Goal: Task Accomplishment & Management: Complete application form

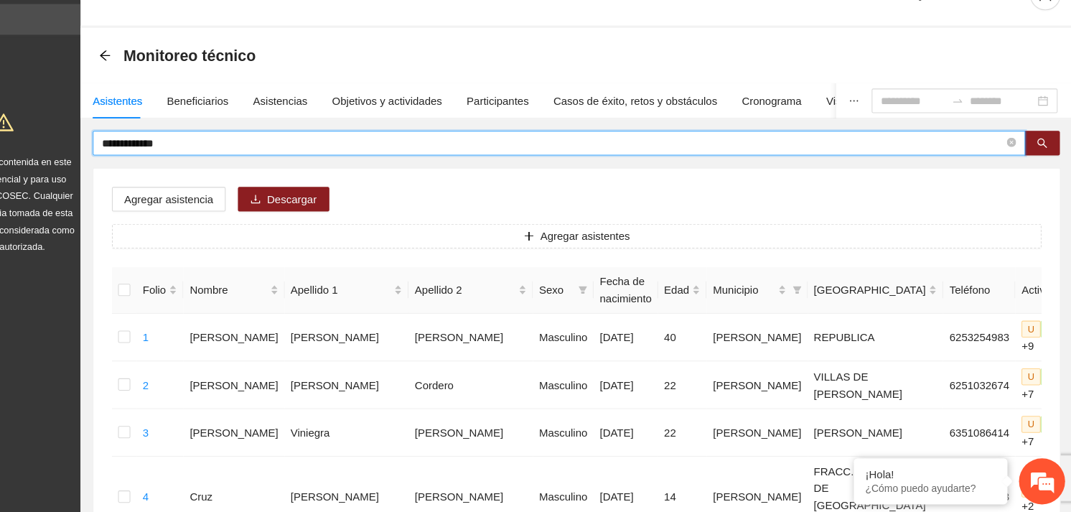
drag, startPoint x: 256, startPoint y: 167, endPoint x: 130, endPoint y: 177, distance: 126.1
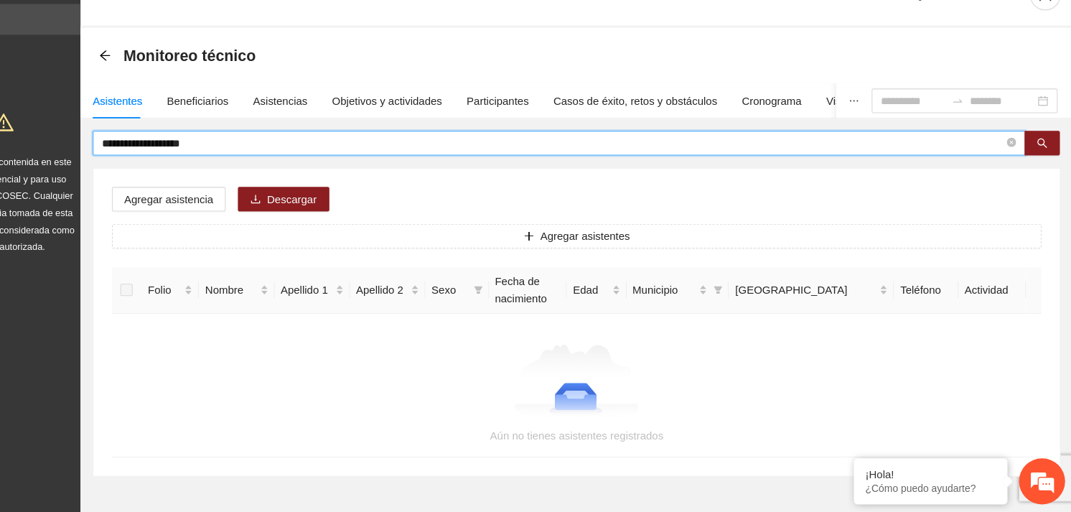
click at [264, 167] on input "**********" at bounding box center [585, 167] width 843 height 16
type input "**********"
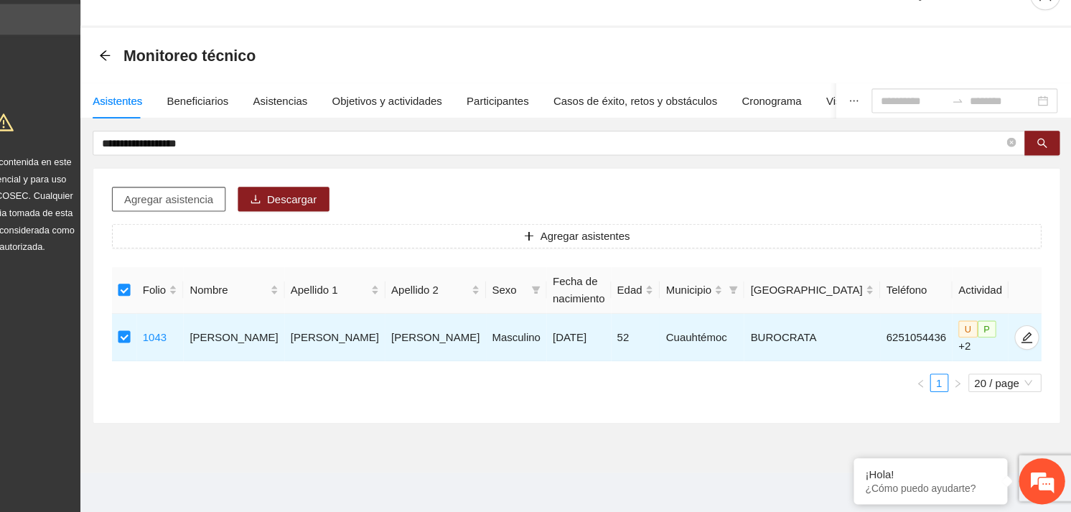
click at [263, 208] on button "Agregar asistencia" at bounding box center [226, 219] width 106 height 23
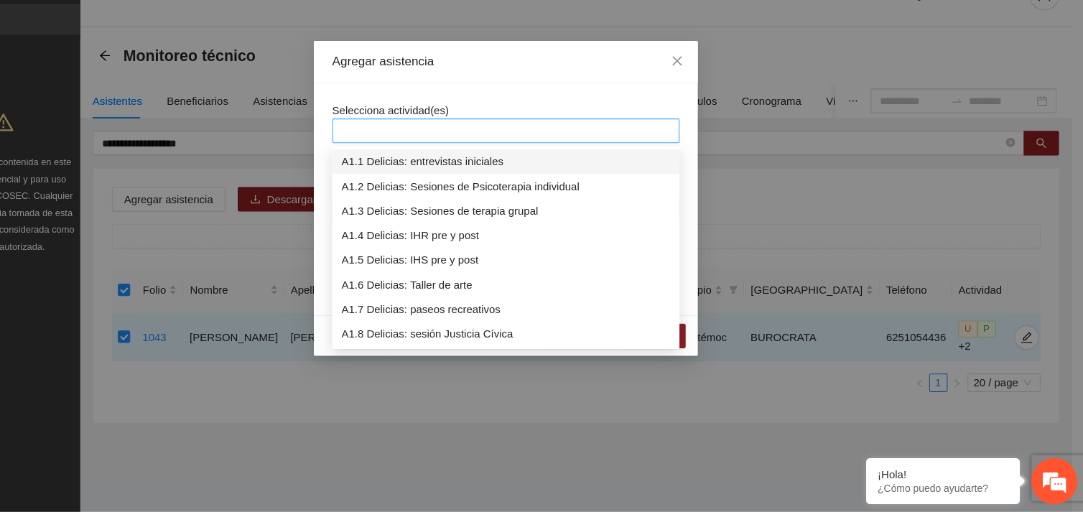
click at [508, 152] on div at bounding box center [541, 155] width 317 height 17
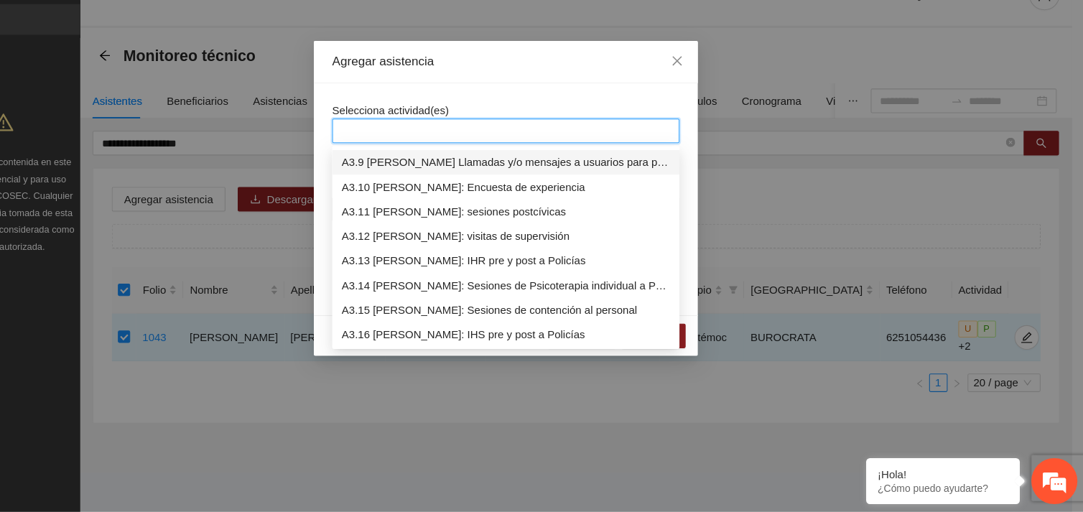
scroll to position [872, 0]
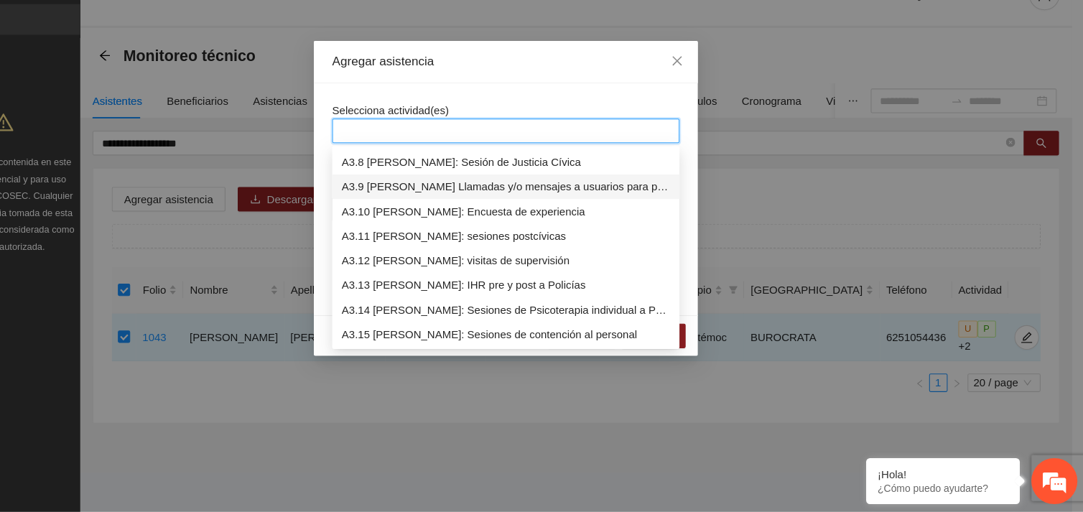
click at [533, 208] on div "A3.9 [PERSON_NAME] Llamadas y/o mensajes a usuarios para programación, seguimie…" at bounding box center [541, 208] width 307 height 16
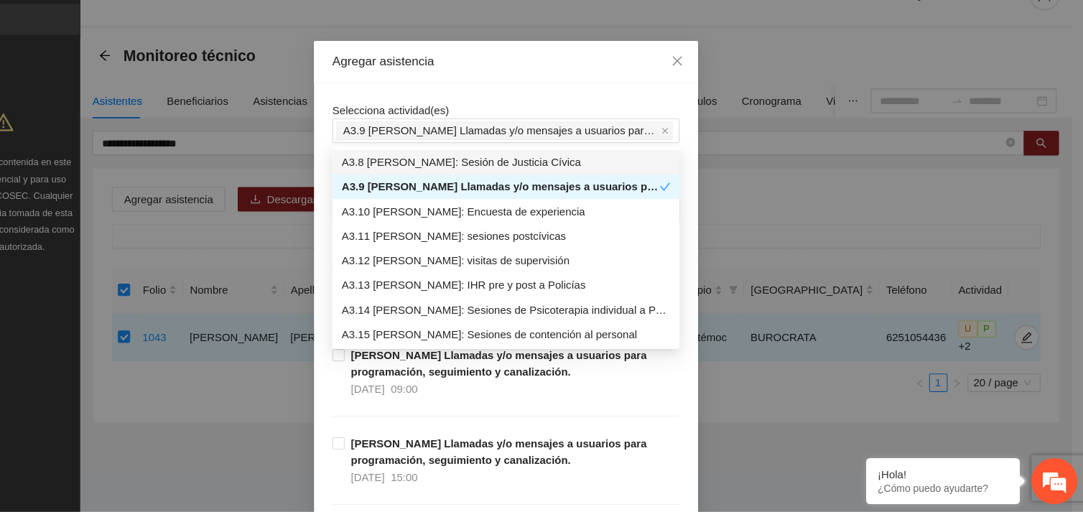
click at [507, 131] on div "Selecciona actividad(es) A3.9 [PERSON_NAME] Llamadas y/o mensajes a usuarios pa…" at bounding box center [541, 148] width 325 height 39
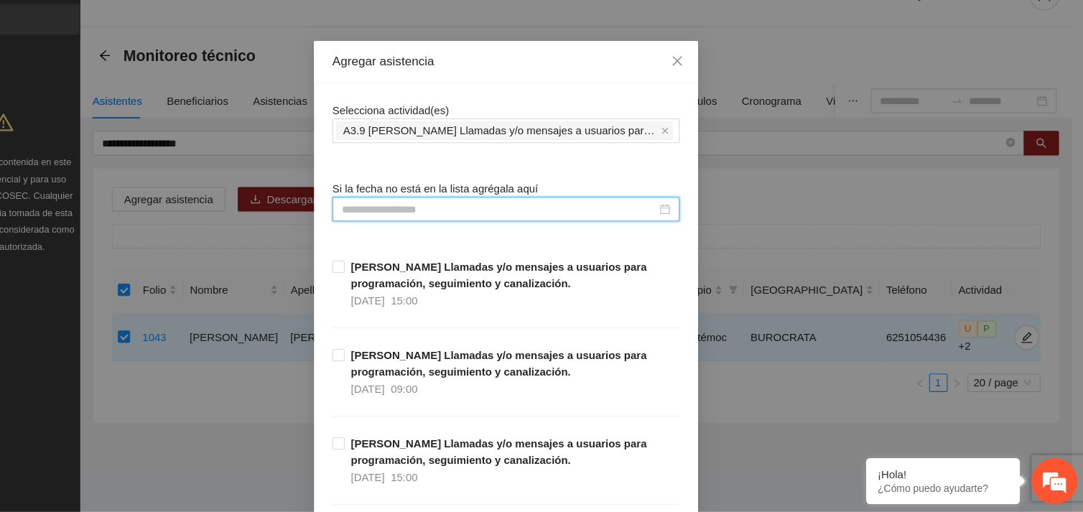
click at [422, 228] on input at bounding box center [535, 229] width 294 height 16
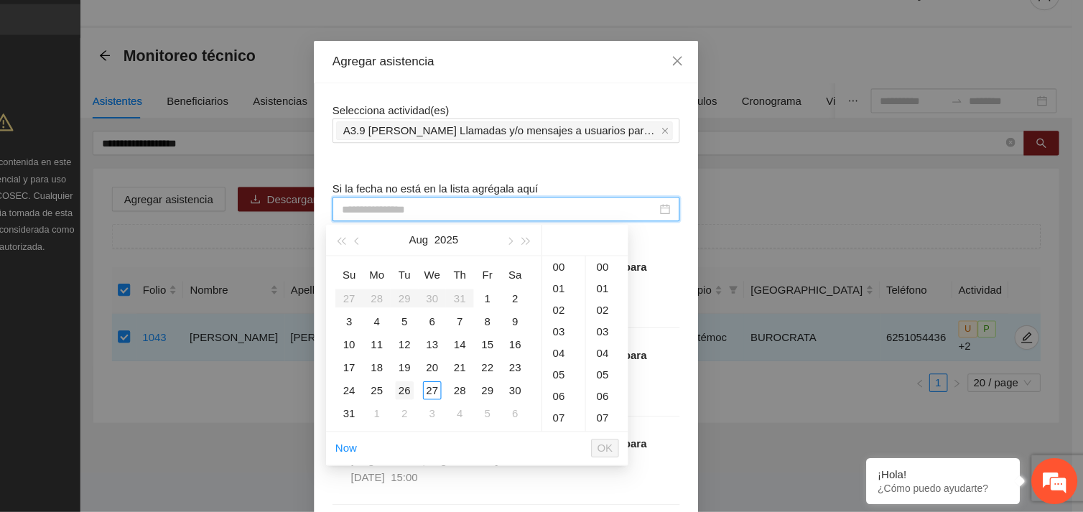
click at [447, 397] on div "26" at bounding box center [446, 398] width 17 height 17
click at [630, 421] on div "38" at bounding box center [635, 424] width 39 height 20
type input "**********"
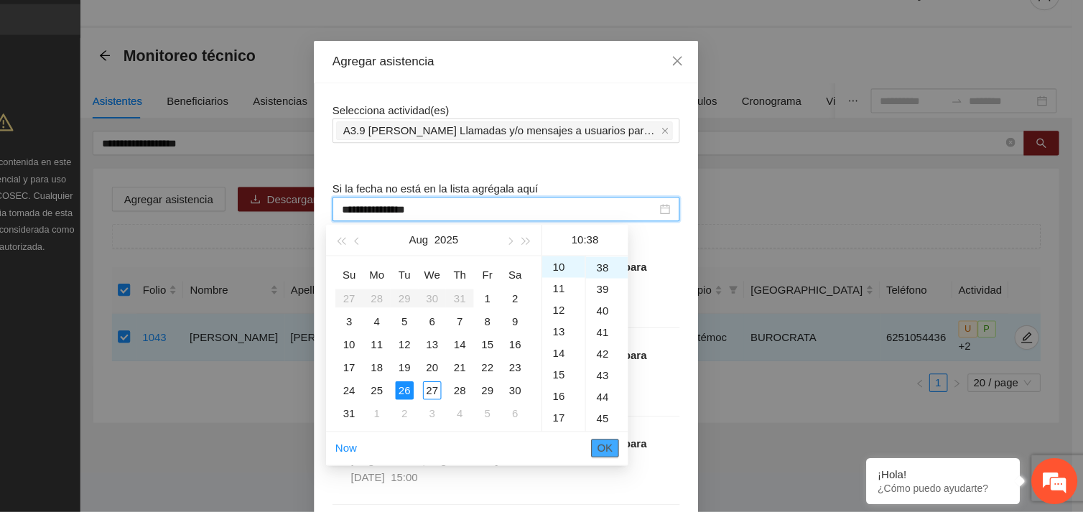
click at [634, 445] on span "OK" at bounding box center [634, 452] width 14 height 16
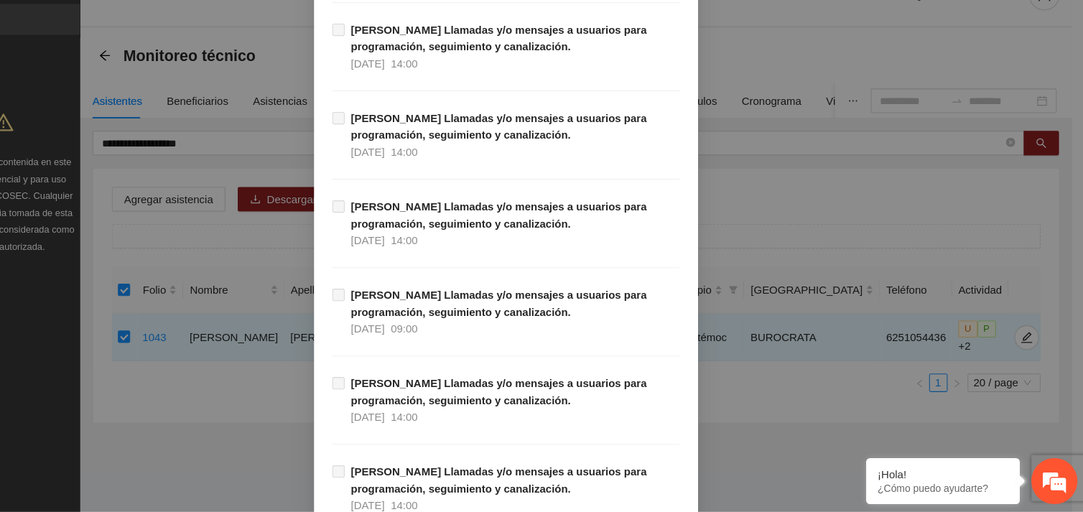
scroll to position [14656, 0]
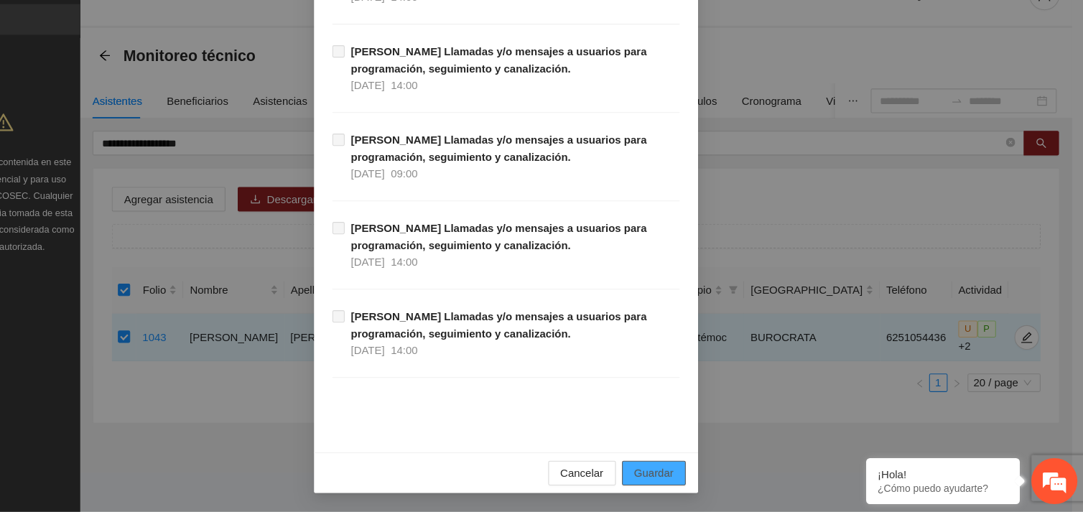
click at [680, 474] on span "Guardar" at bounding box center [679, 476] width 37 height 16
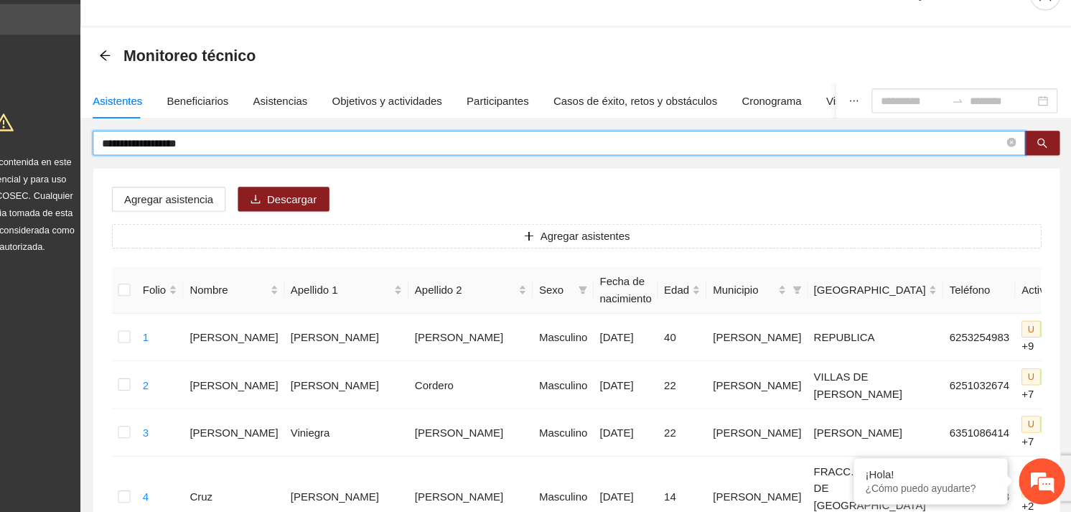
drag, startPoint x: 272, startPoint y: 165, endPoint x: 146, endPoint y: 185, distance: 127.9
type input "**********"
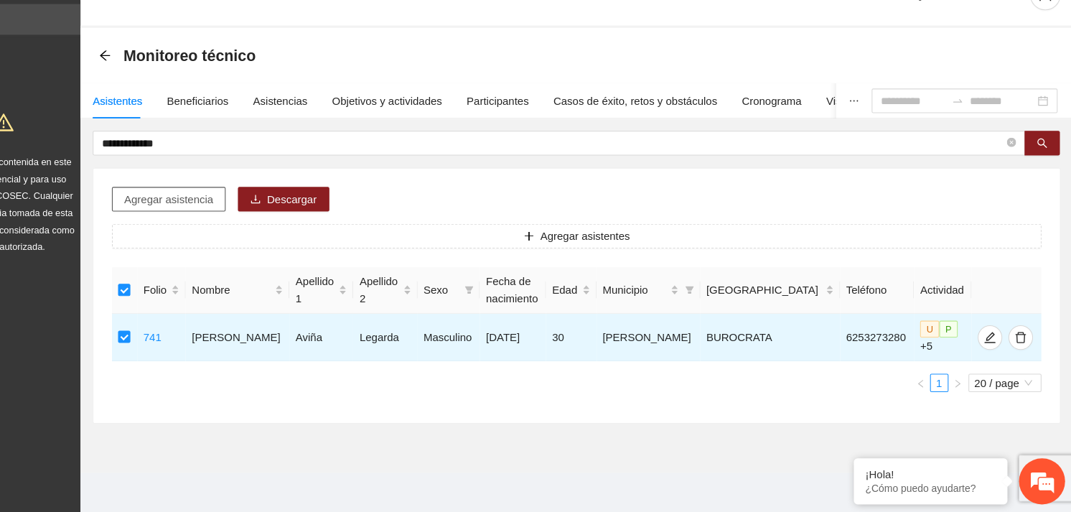
click at [218, 230] on button "Agregar asistencia" at bounding box center [226, 219] width 106 height 23
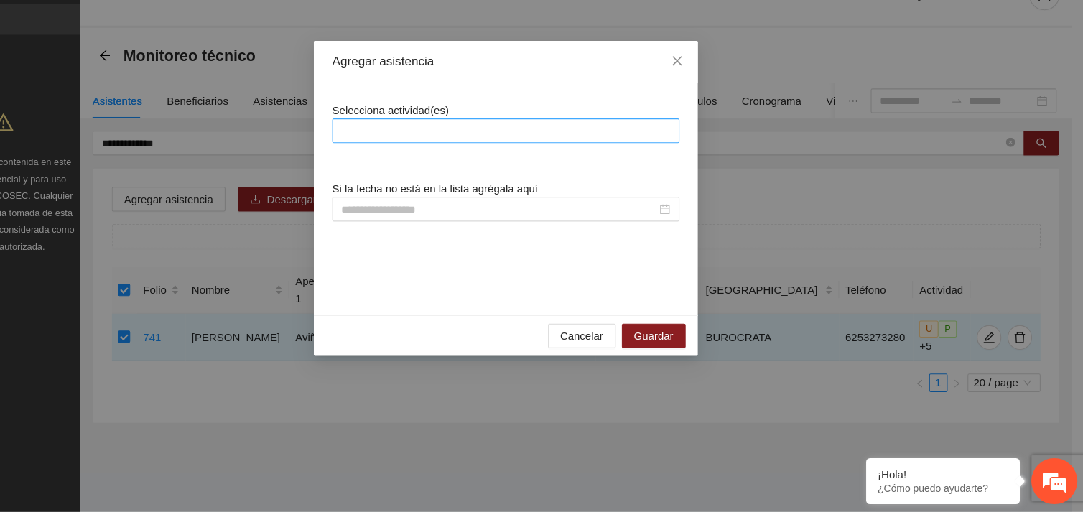
click at [477, 157] on div at bounding box center [541, 155] width 317 height 17
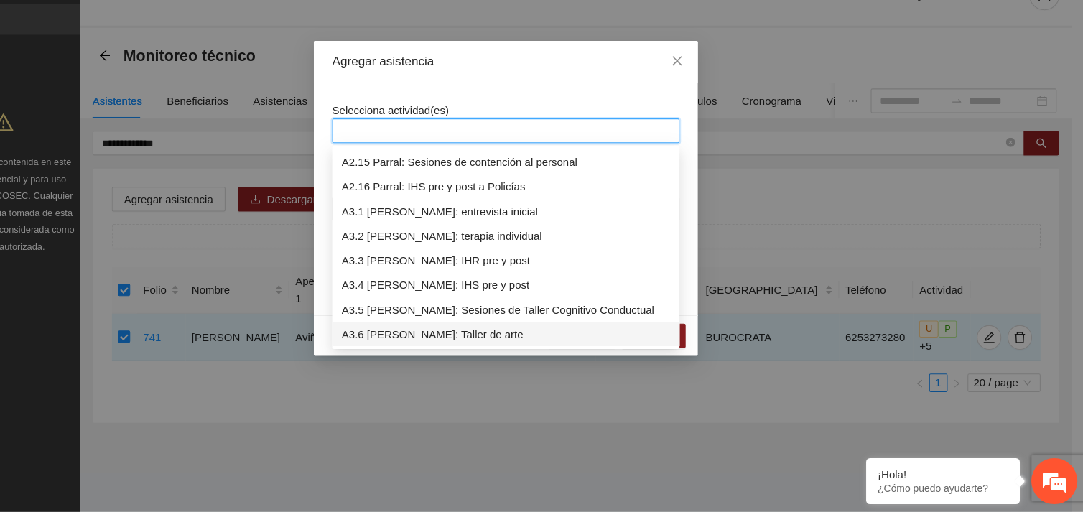
scroll to position [666, 0]
click at [610, 325] on div "A3.5 [PERSON_NAME]: Sesiones de Taller Cognitivo Conductual" at bounding box center [541, 323] width 307 height 16
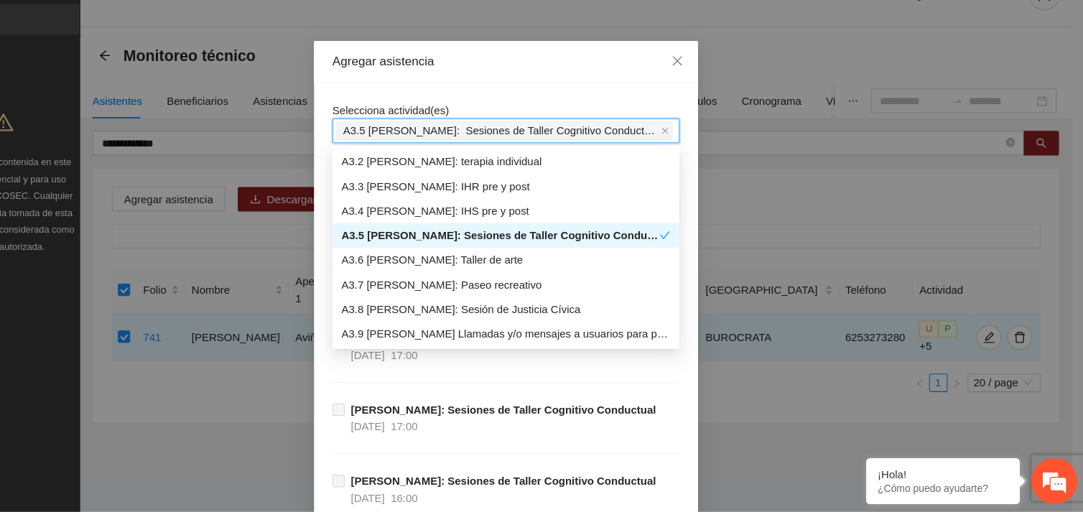
scroll to position [758, 0]
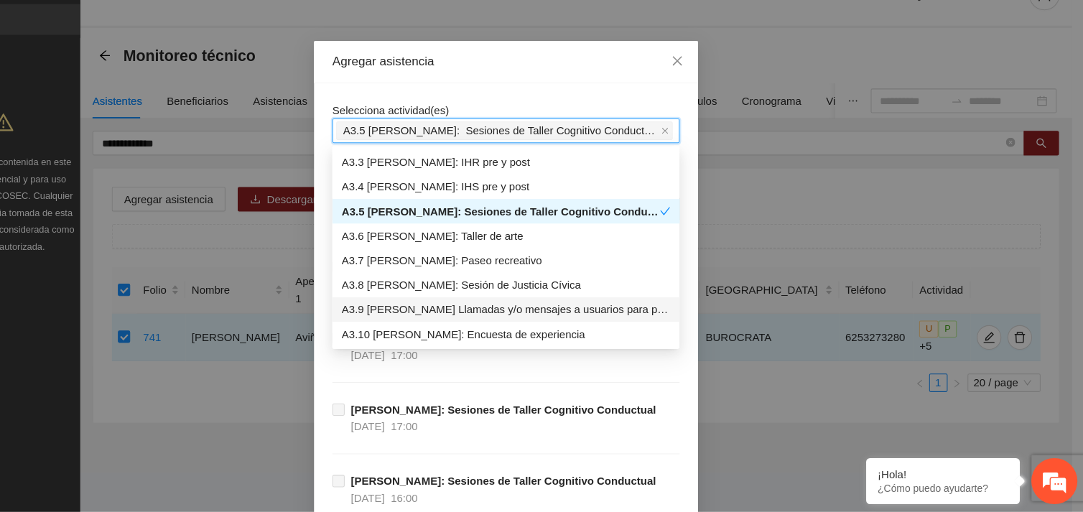
click at [610, 324] on div "A3.9 [PERSON_NAME] Llamadas y/o mensajes a usuarios para programación, seguimie…" at bounding box center [541, 323] width 307 height 16
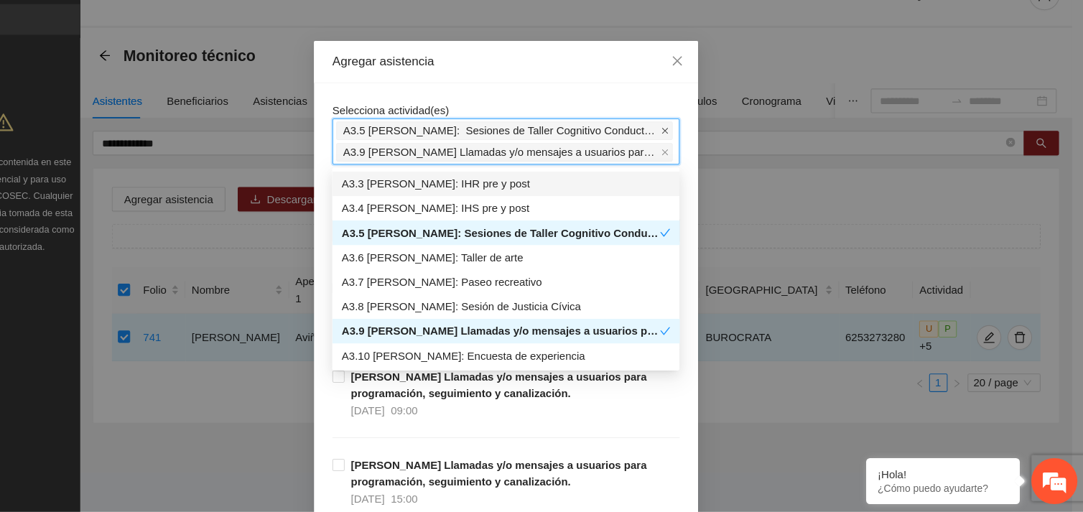
click at [686, 155] on icon "close" at bounding box center [689, 155] width 7 height 7
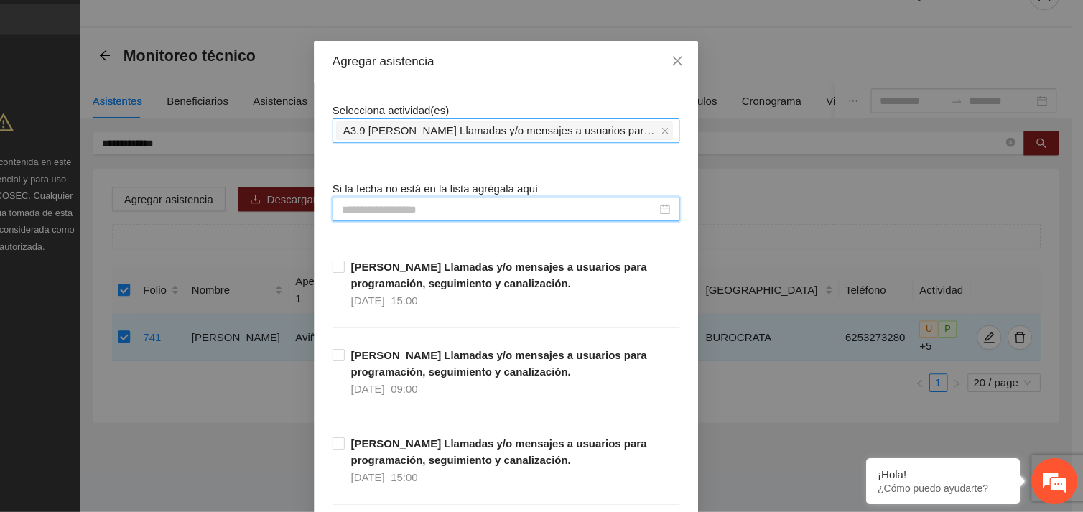
click at [442, 230] on input at bounding box center [535, 229] width 294 height 16
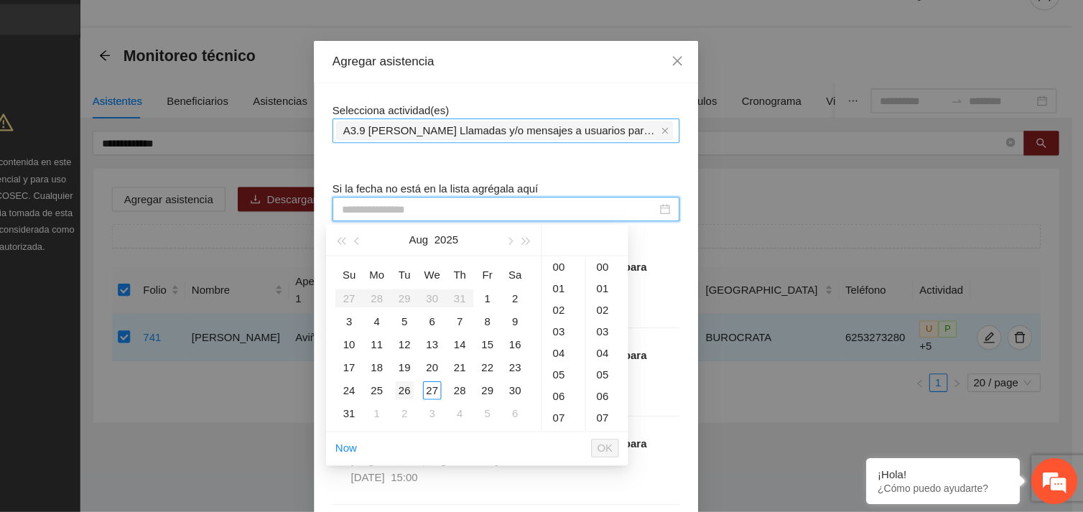
click at [444, 399] on div "26" at bounding box center [446, 398] width 17 height 17
click at [633, 305] on div "20" at bounding box center [635, 310] width 39 height 20
type input "**********"
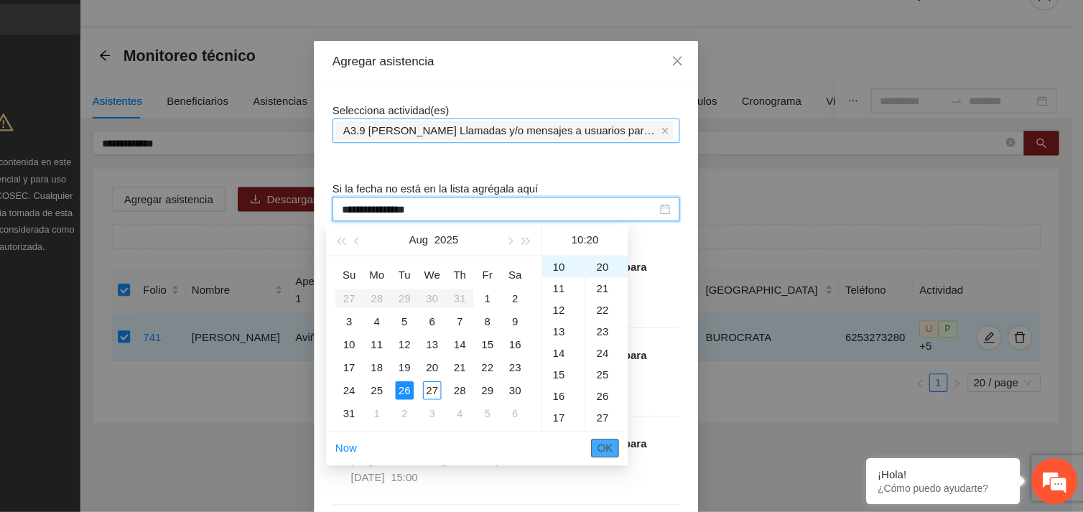
click at [635, 445] on span "OK" at bounding box center [634, 452] width 14 height 16
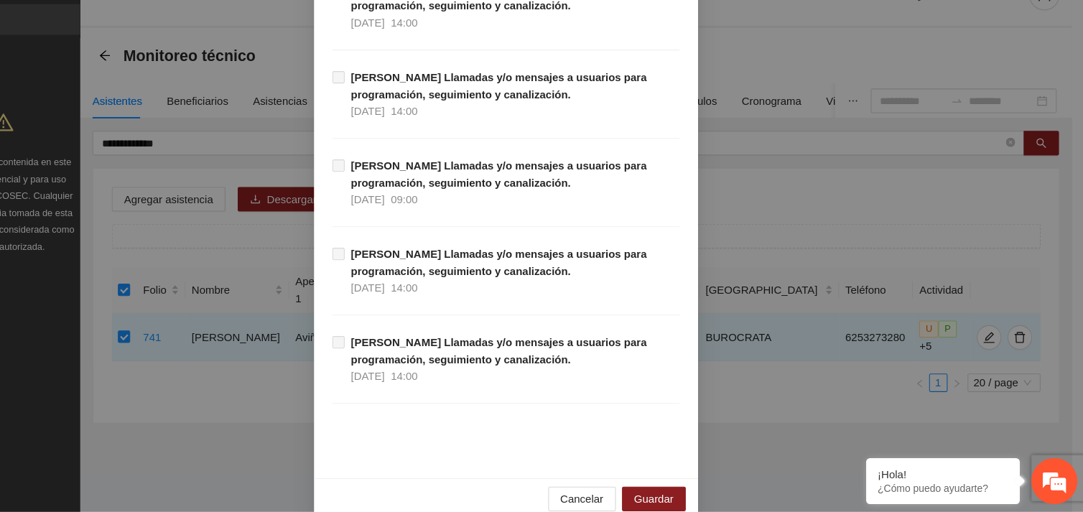
scroll to position [14656, 0]
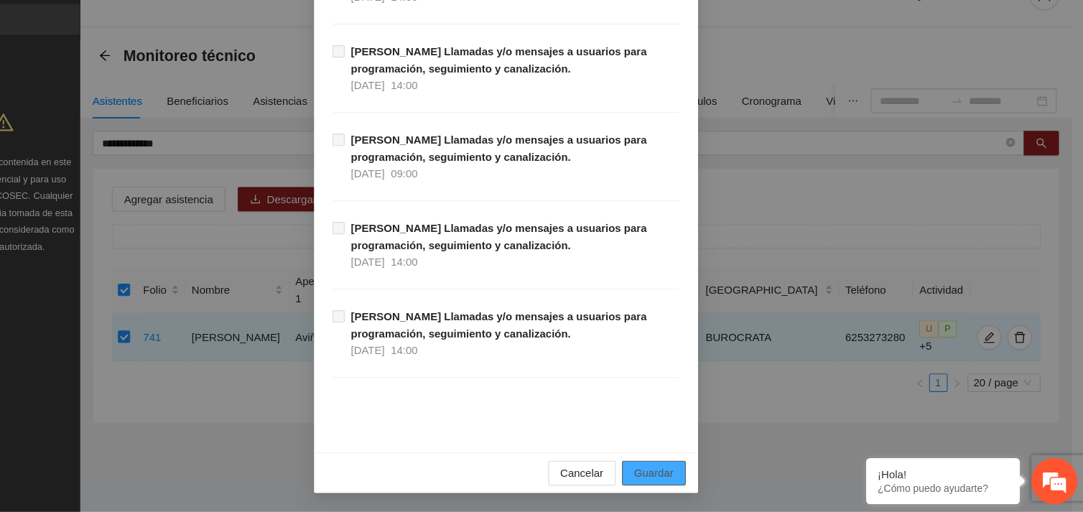
click at [674, 475] on span "Guardar" at bounding box center [679, 476] width 37 height 16
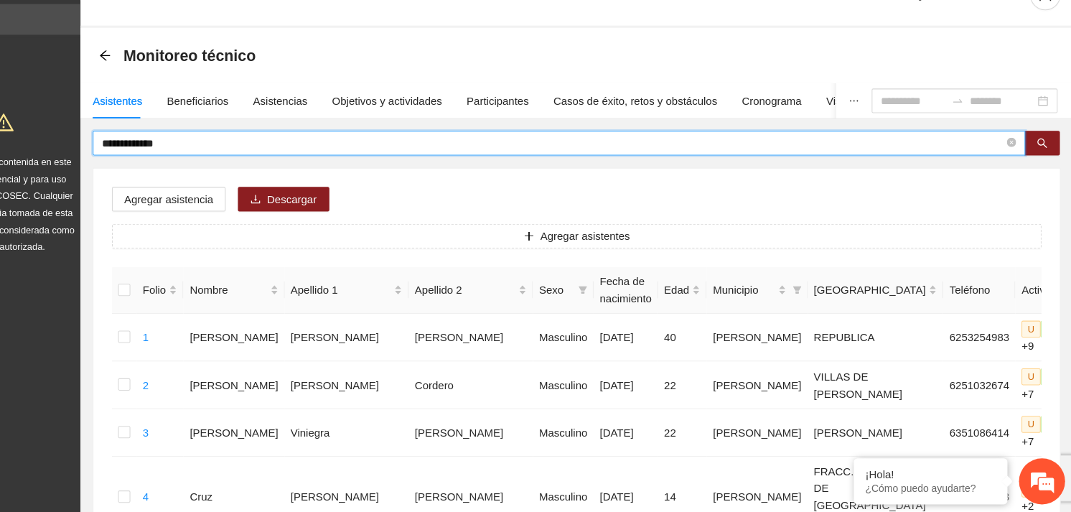
drag, startPoint x: 162, startPoint y: 167, endPoint x: 89, endPoint y: 167, distance: 73.2
type input "**********"
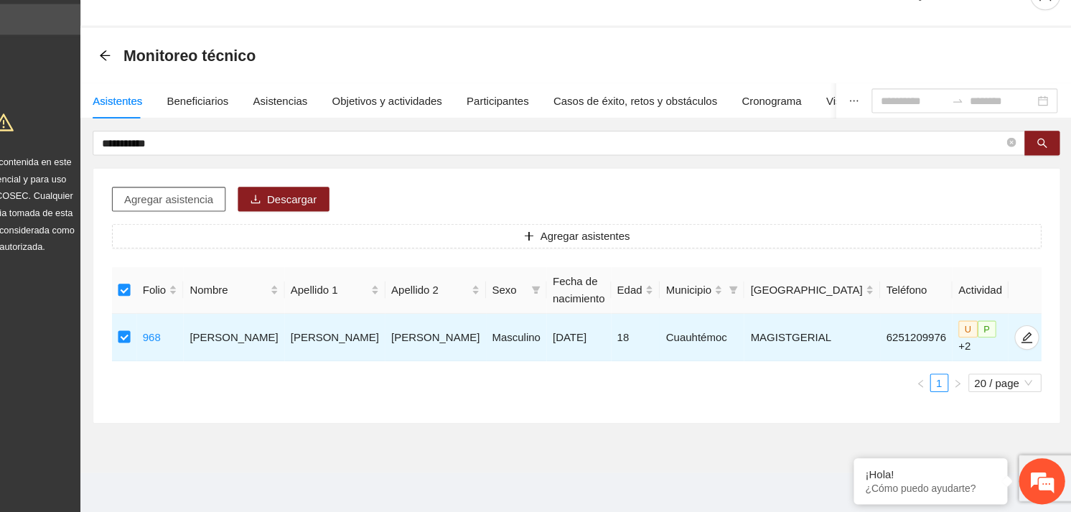
click at [241, 217] on span "Agregar asistencia" at bounding box center [226, 220] width 83 height 16
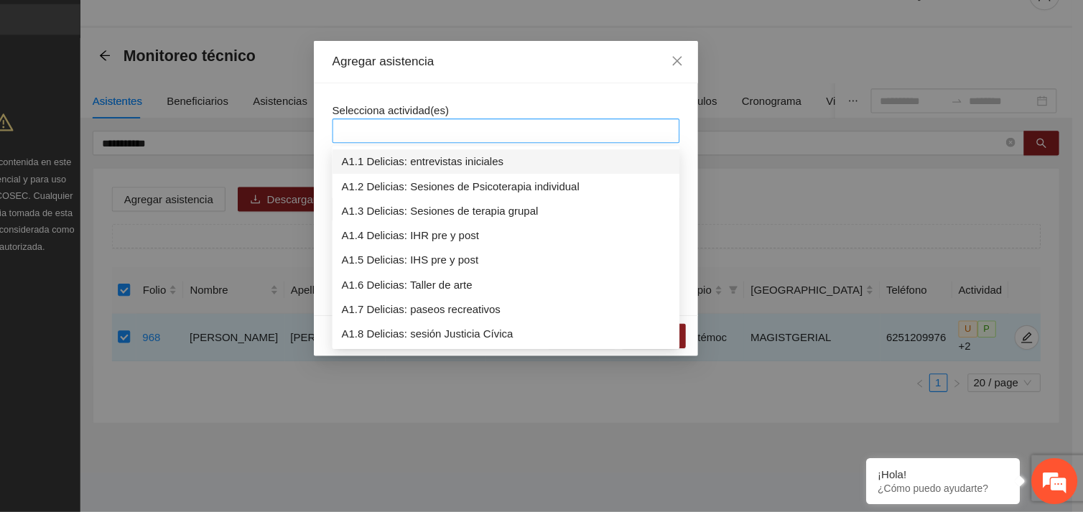
click at [482, 158] on div at bounding box center [541, 155] width 317 height 17
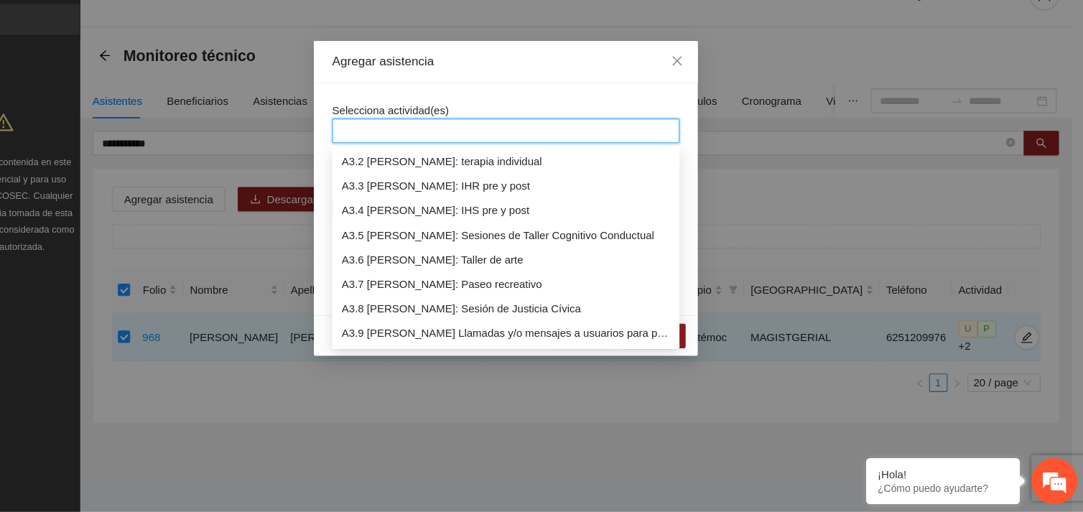
scroll to position [758, 0]
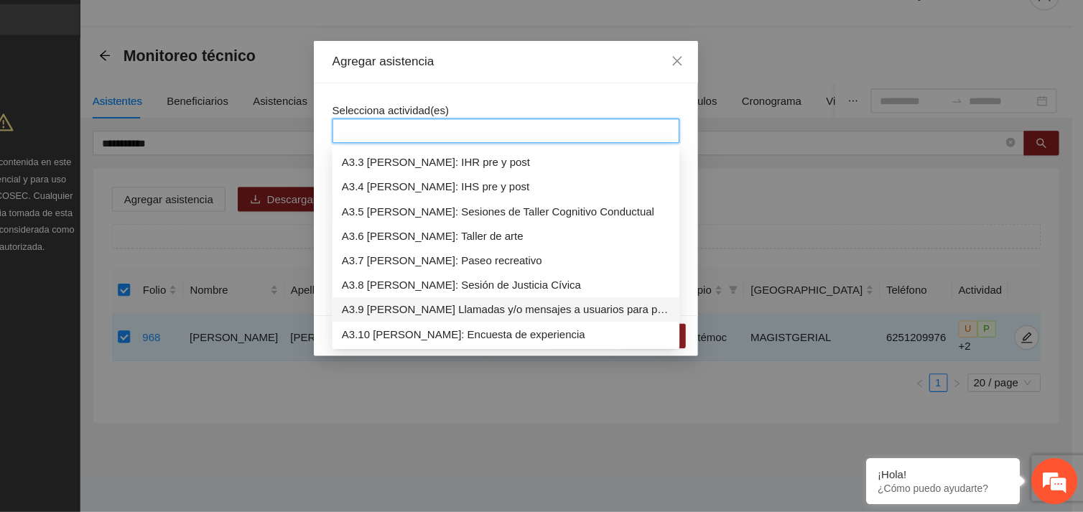
click at [480, 322] on div "A3.9 [PERSON_NAME] Llamadas y/o mensajes a usuarios para programación, seguimie…" at bounding box center [541, 323] width 307 height 16
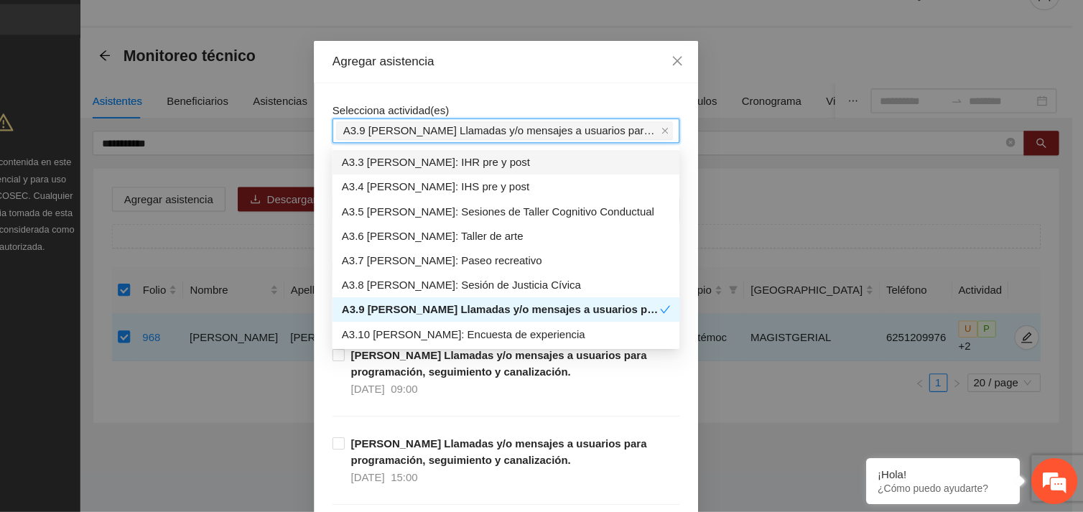
click at [519, 130] on div "Selecciona actividad(es) A3.9 [PERSON_NAME] Llamadas y/o mensajes a usuarios pa…" at bounding box center [541, 148] width 325 height 39
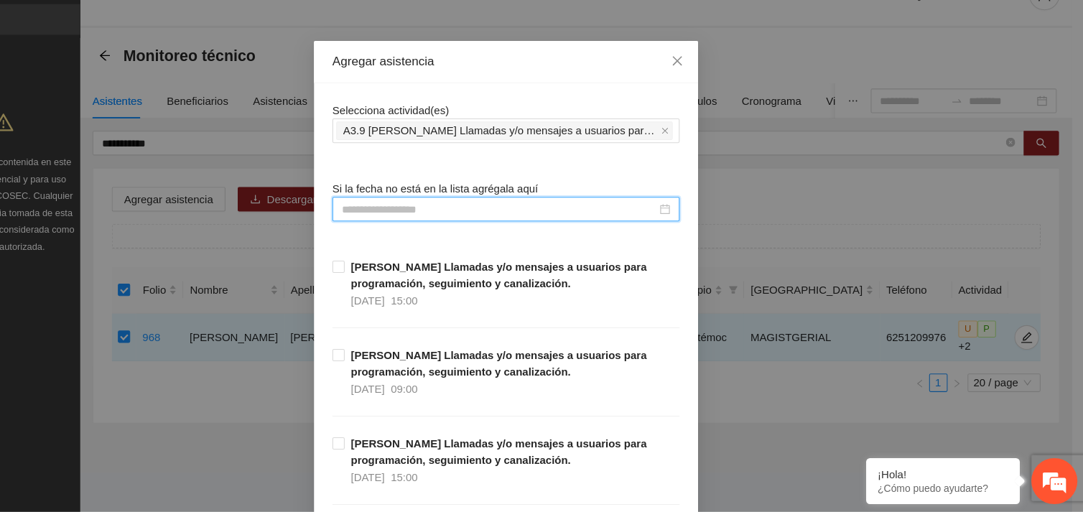
click at [483, 233] on input at bounding box center [535, 229] width 294 height 16
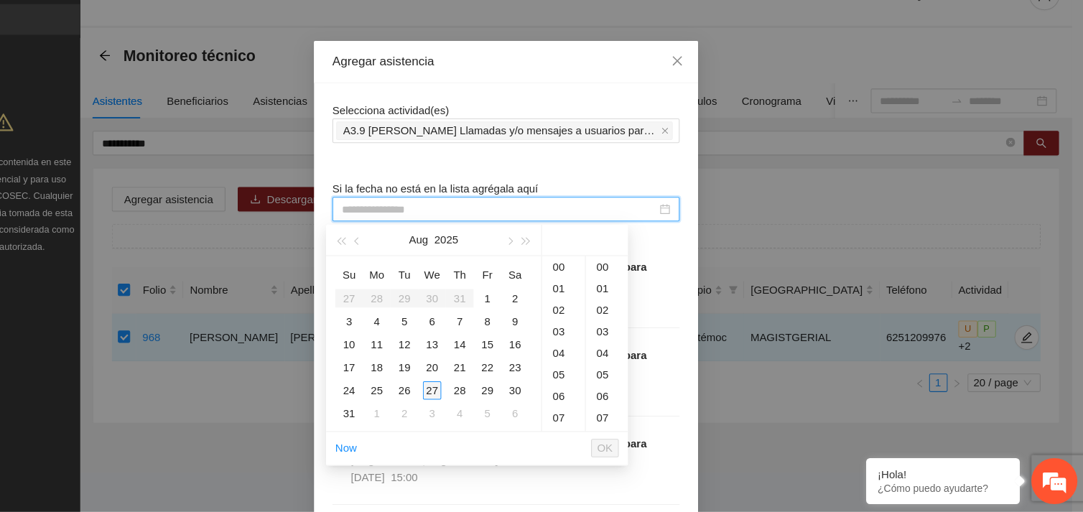
click at [470, 395] on div "27" at bounding box center [472, 398] width 17 height 17
click at [628, 298] on div "20" at bounding box center [635, 299] width 39 height 20
type input "**********"
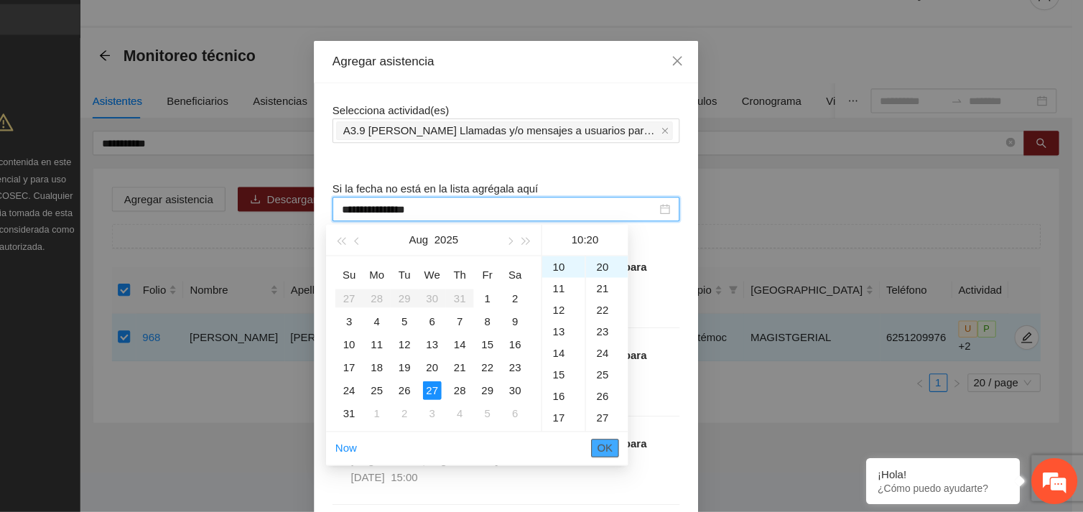
click at [640, 447] on span "OK" at bounding box center [634, 452] width 14 height 16
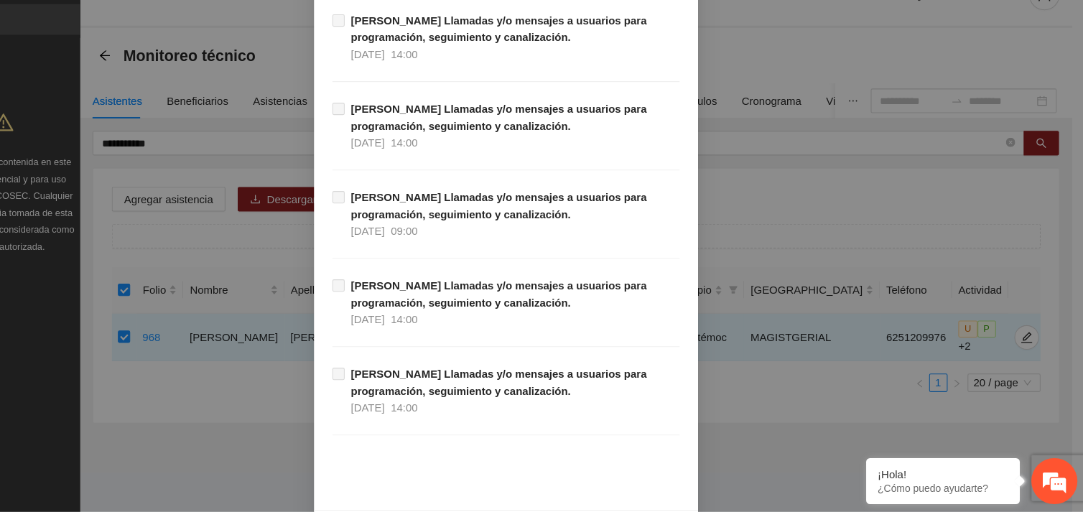
scroll to position [14656, 0]
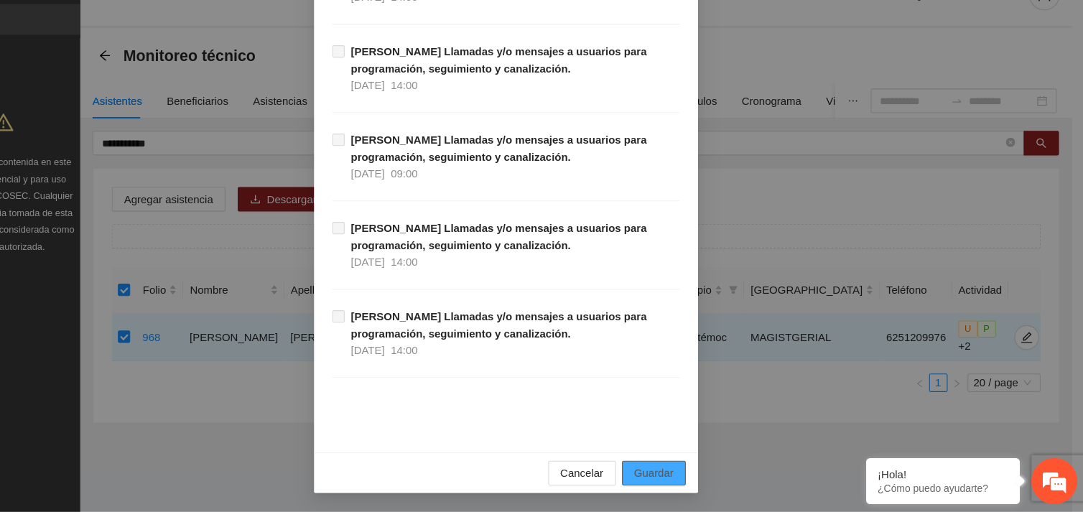
click at [668, 479] on span "Guardar" at bounding box center [679, 476] width 37 height 16
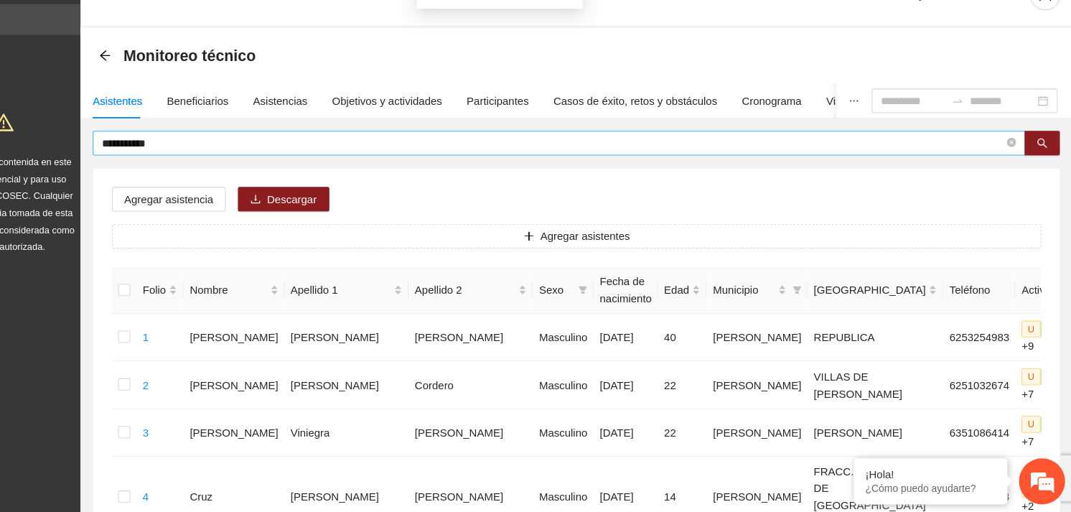
click at [237, 174] on span "**********" at bounding box center [591, 167] width 872 height 23
drag, startPoint x: 232, startPoint y: 168, endPoint x: 149, endPoint y: 171, distance: 83.3
type input "**********"
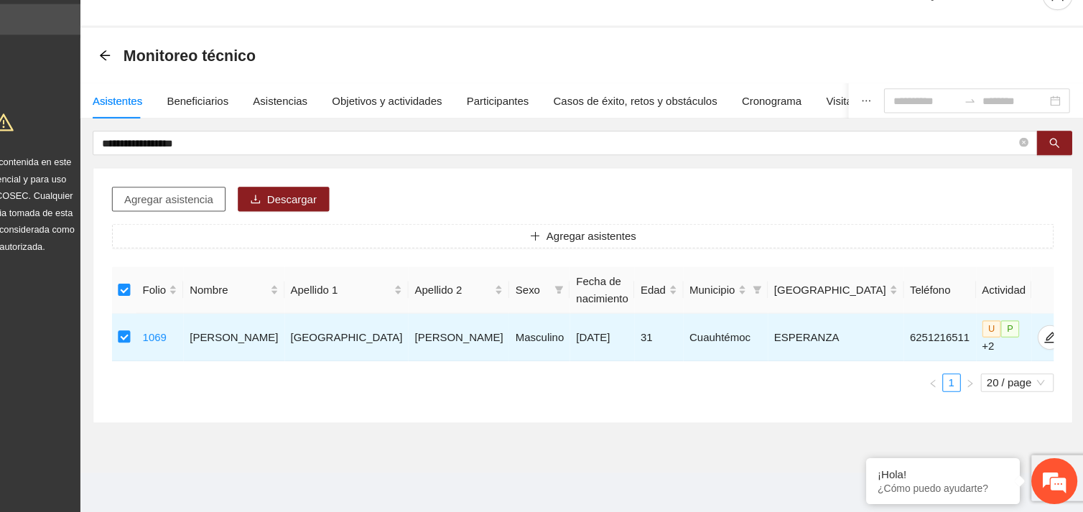
click at [229, 210] on button "Agregar asistencia" at bounding box center [226, 219] width 106 height 23
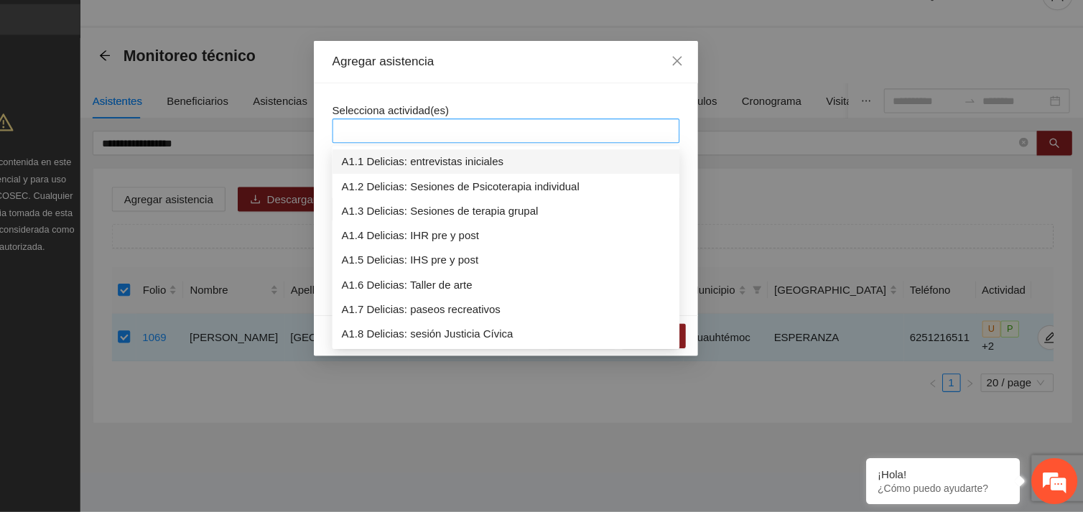
click at [411, 149] on div at bounding box center [541, 155] width 317 height 17
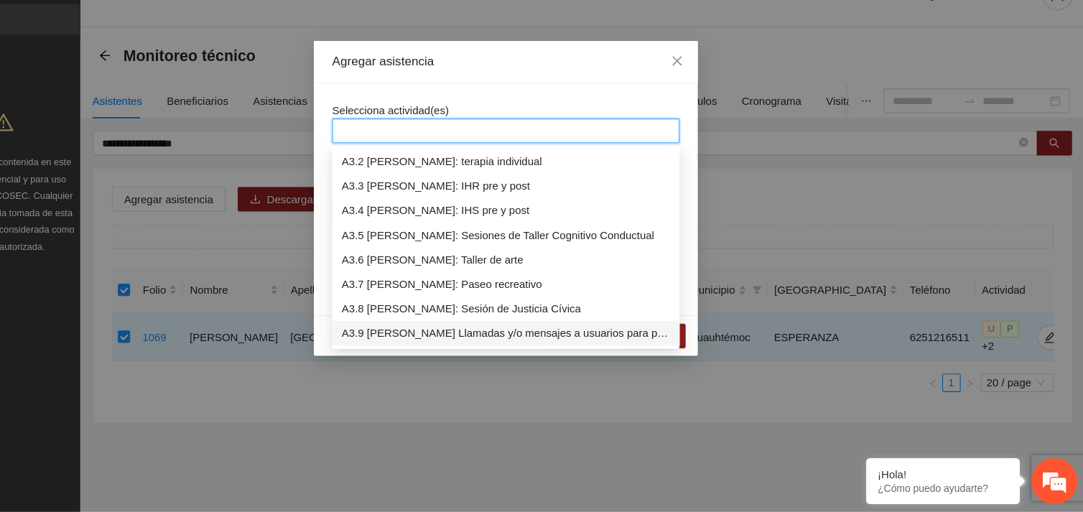
scroll to position [758, 0]
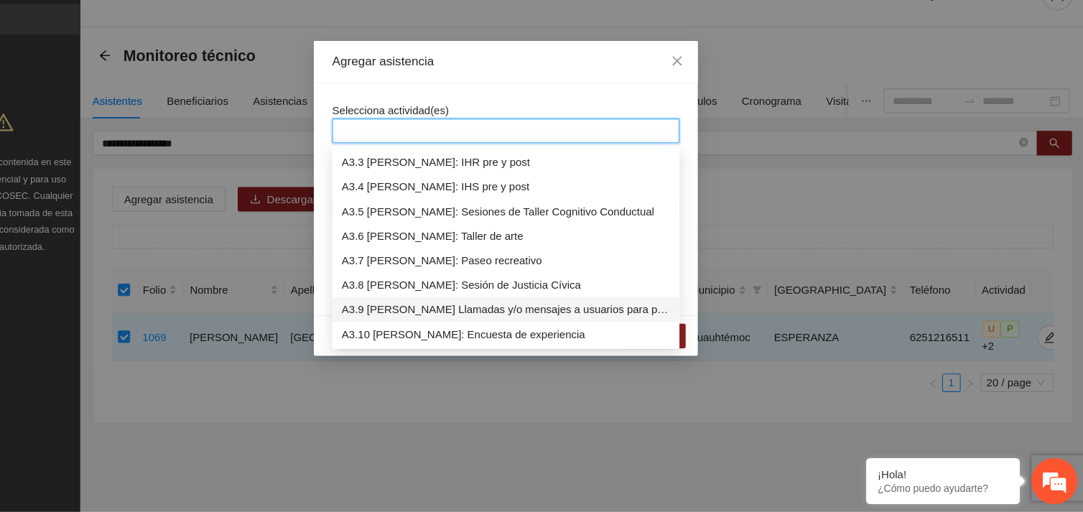
click at [425, 312] on div "A3.9 [PERSON_NAME] Llamadas y/o mensajes a usuarios para programación, seguimie…" at bounding box center [541, 323] width 325 height 23
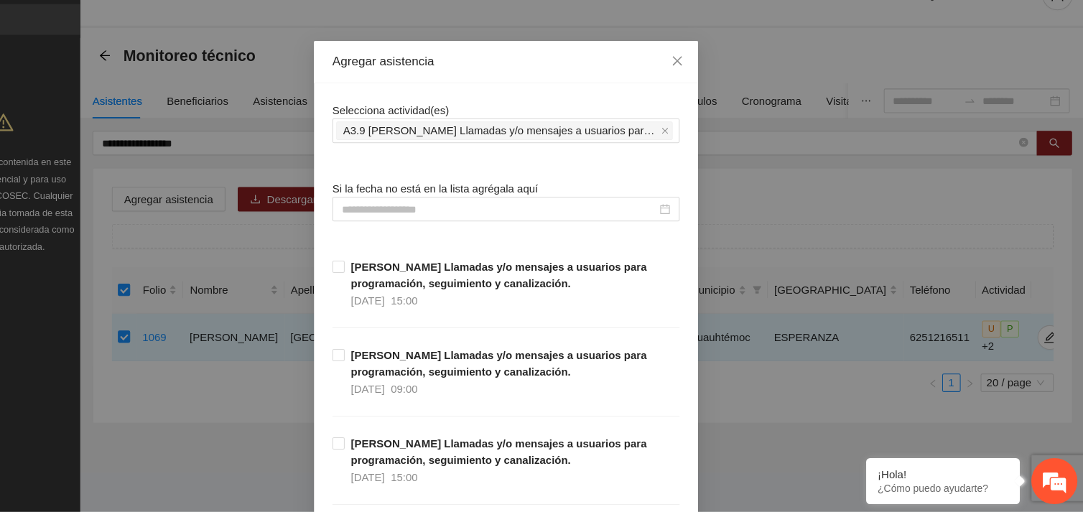
click at [501, 130] on div "Selecciona actividad(es) A3.9 [PERSON_NAME] Llamadas y/o mensajes a usuarios pa…" at bounding box center [541, 148] width 325 height 39
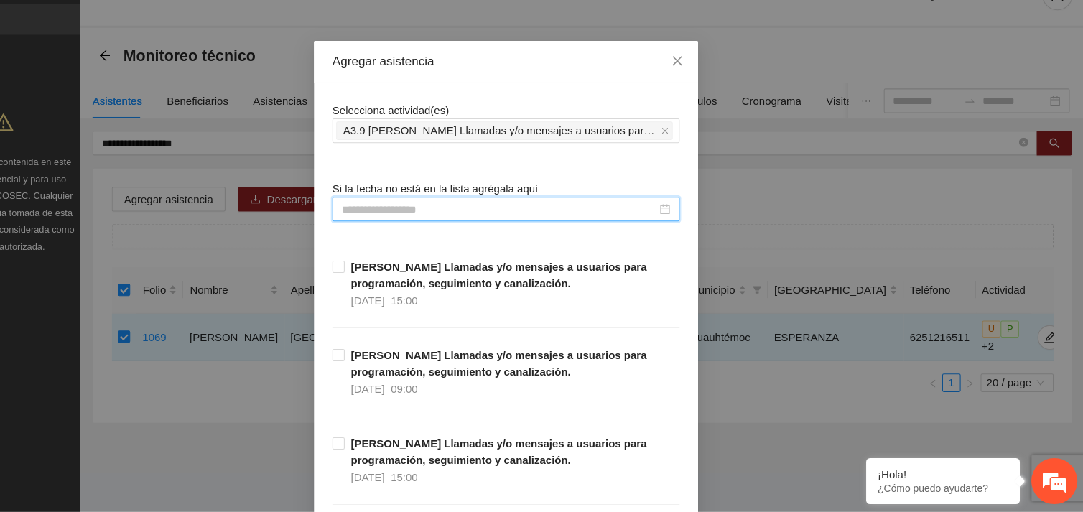
click at [442, 226] on input at bounding box center [535, 229] width 294 height 16
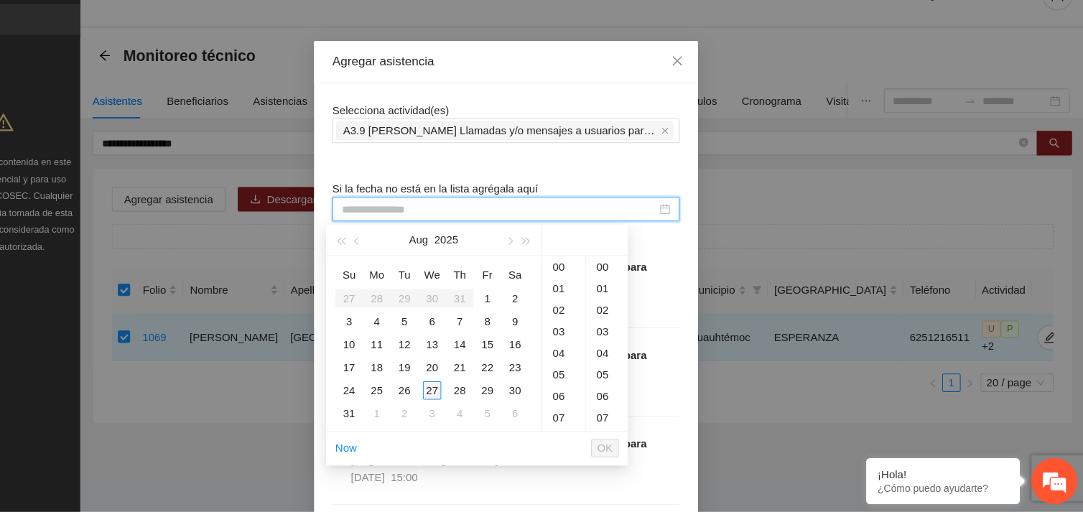
click at [467, 396] on div "27" at bounding box center [472, 398] width 17 height 17
click at [630, 289] on div "25" at bounding box center [635, 290] width 39 height 20
type input "**********"
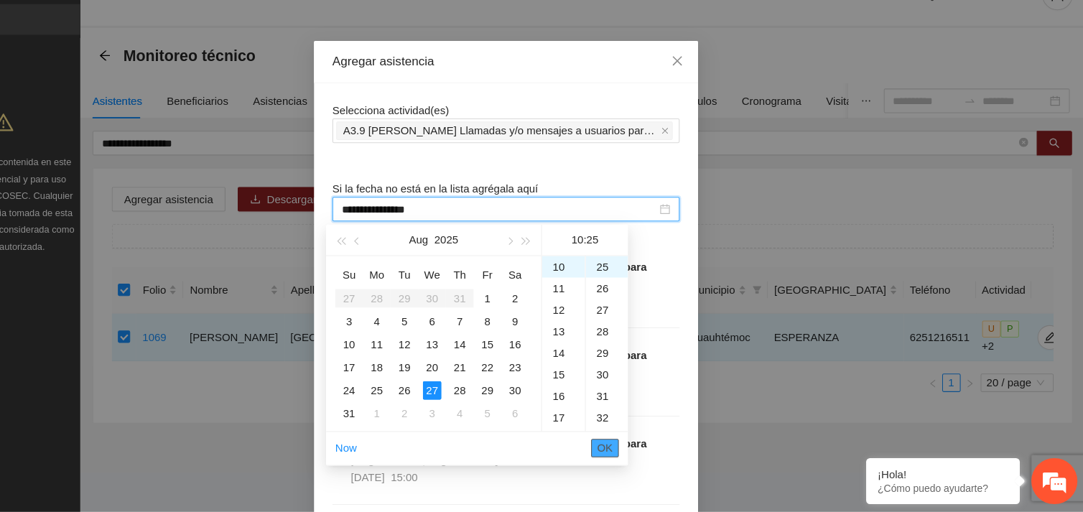
click at [628, 444] on span "OK" at bounding box center [634, 452] width 14 height 16
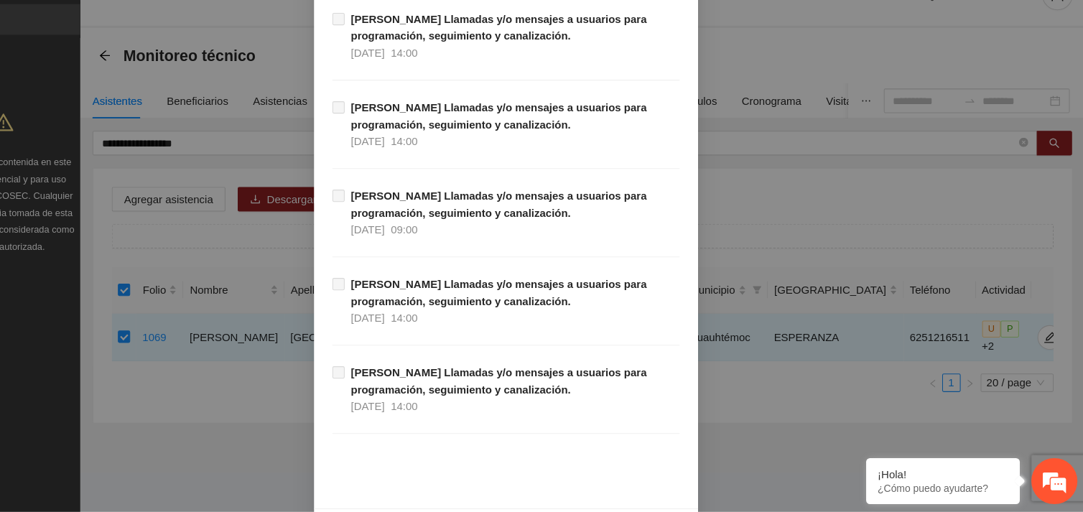
scroll to position [14656, 0]
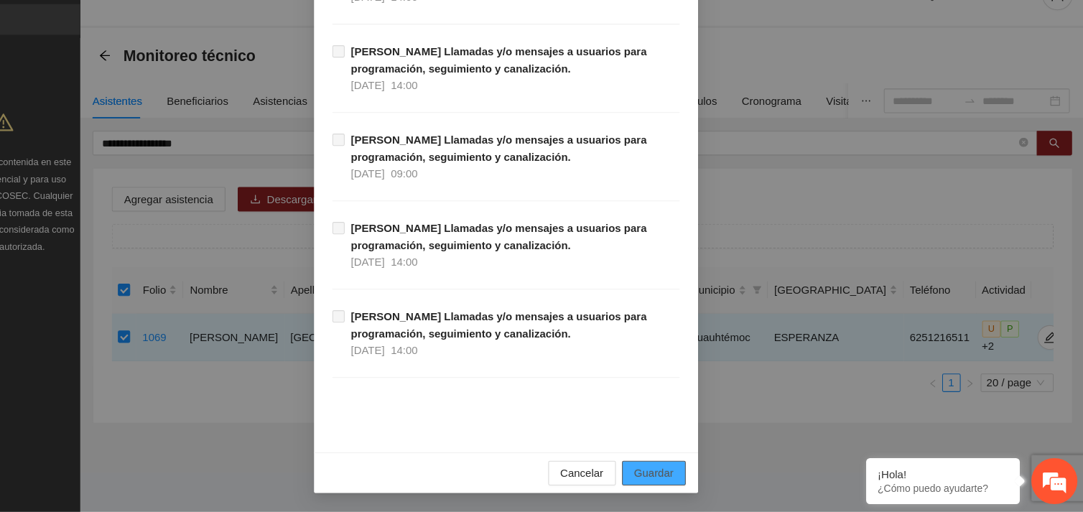
click at [665, 473] on span "Guardar" at bounding box center [679, 476] width 37 height 16
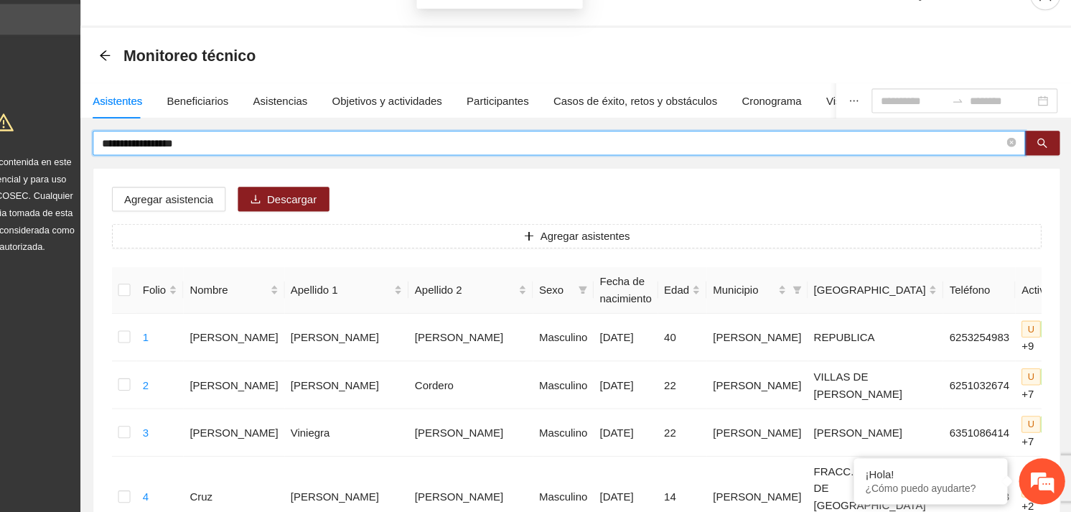
drag, startPoint x: 261, startPoint y: 165, endPoint x: 150, endPoint y: 169, distance: 111.4
type input "**********"
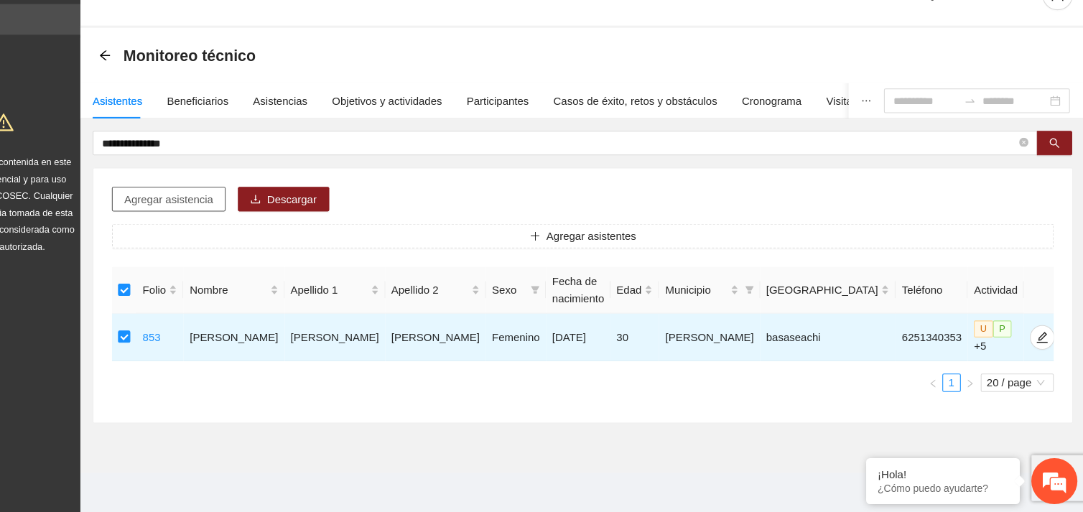
click at [238, 213] on span "Agregar asistencia" at bounding box center [226, 220] width 83 height 16
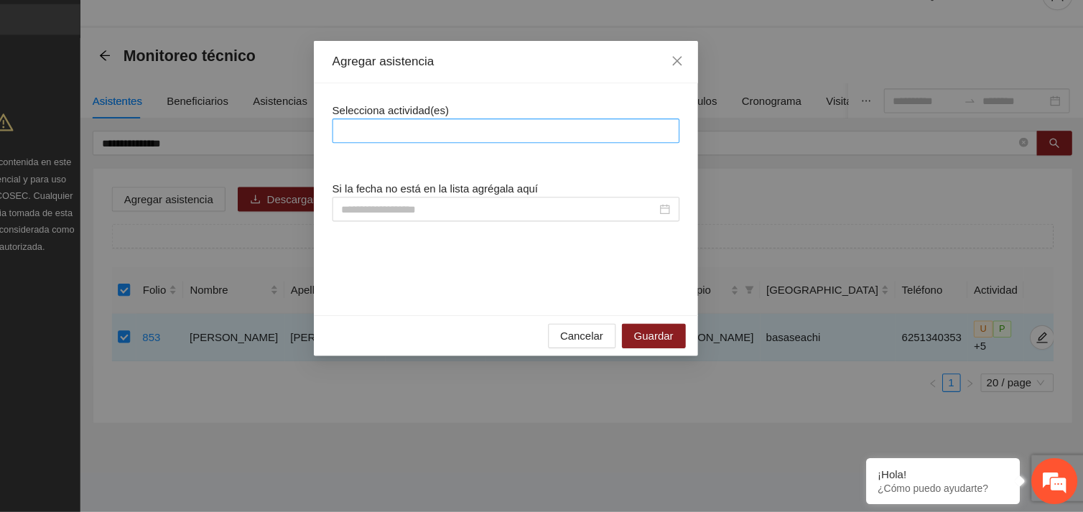
click at [452, 158] on div at bounding box center [541, 155] width 317 height 17
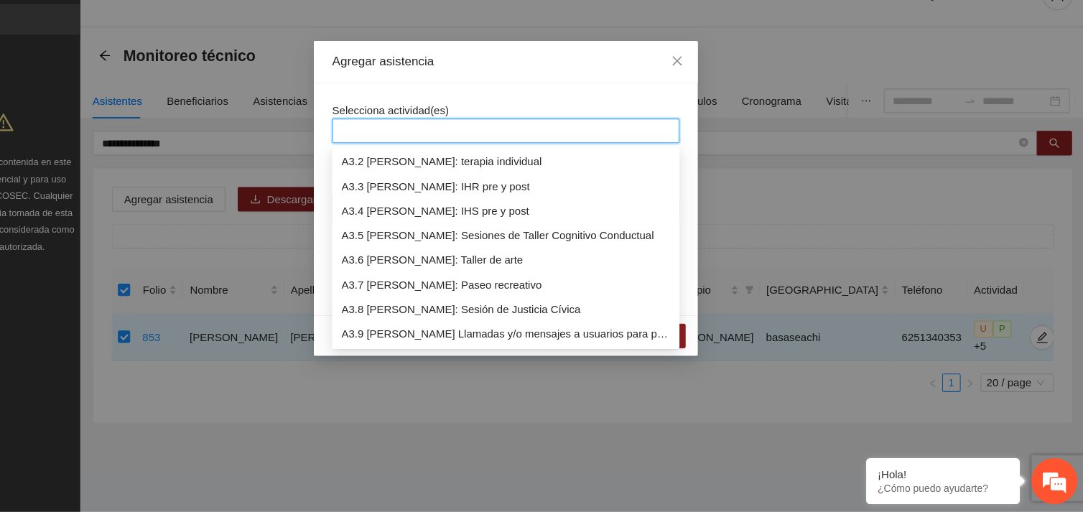
scroll to position [780, 0]
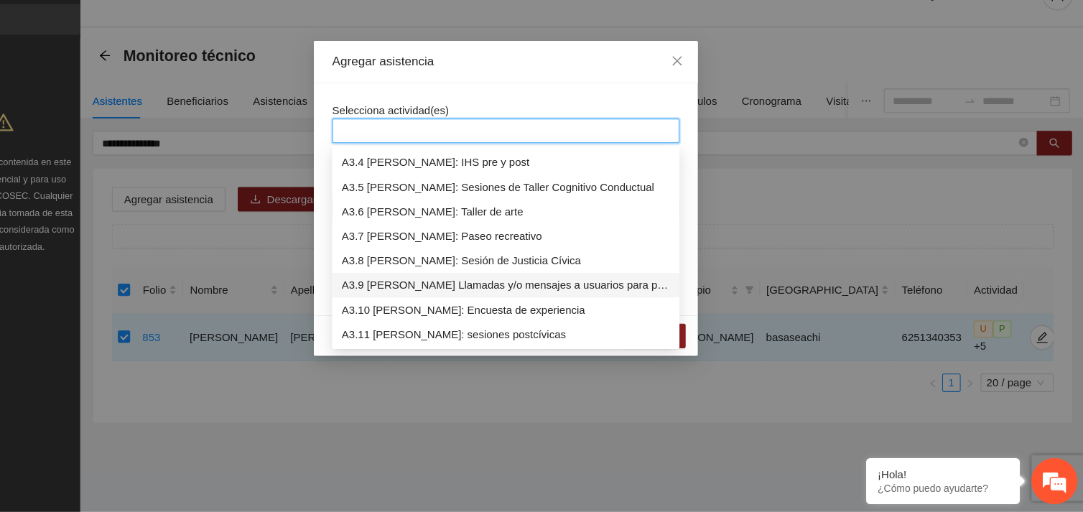
click at [472, 303] on div "A3.9 [PERSON_NAME] Llamadas y/o mensajes a usuarios para programación, seguimie…" at bounding box center [541, 300] width 307 height 16
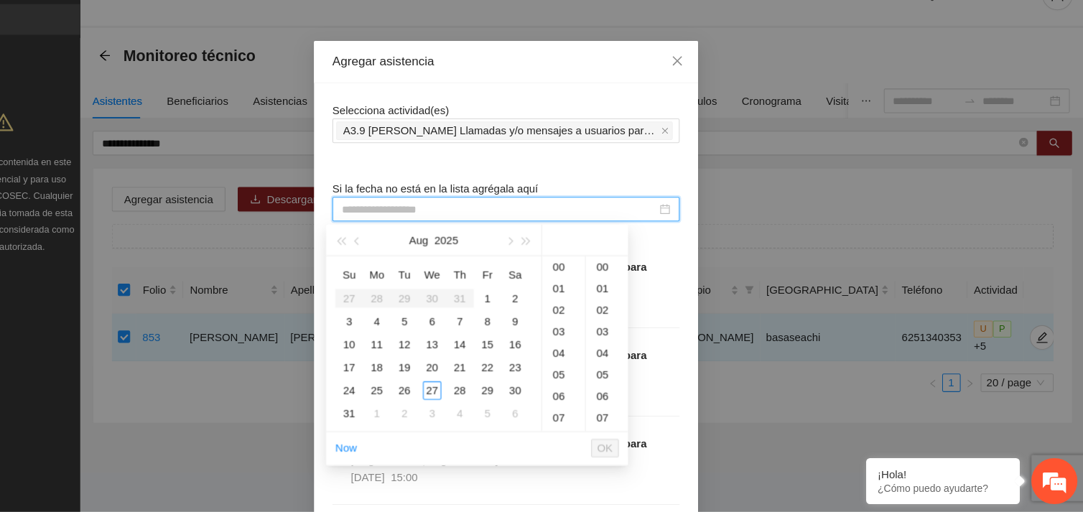
click at [470, 230] on input at bounding box center [535, 229] width 294 height 16
click at [470, 395] on div "27" at bounding box center [472, 398] width 17 height 17
click at [587, 281] on div "10" at bounding box center [595, 283] width 40 height 20
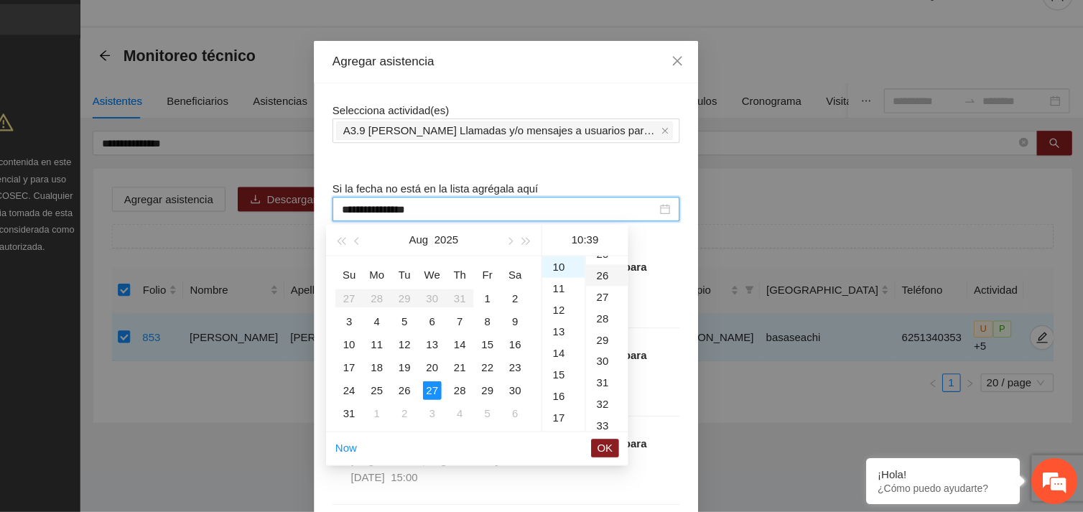
click at [630, 288] on div "26" at bounding box center [635, 291] width 39 height 20
type input "**********"
click at [635, 449] on span "OK" at bounding box center [634, 452] width 14 height 16
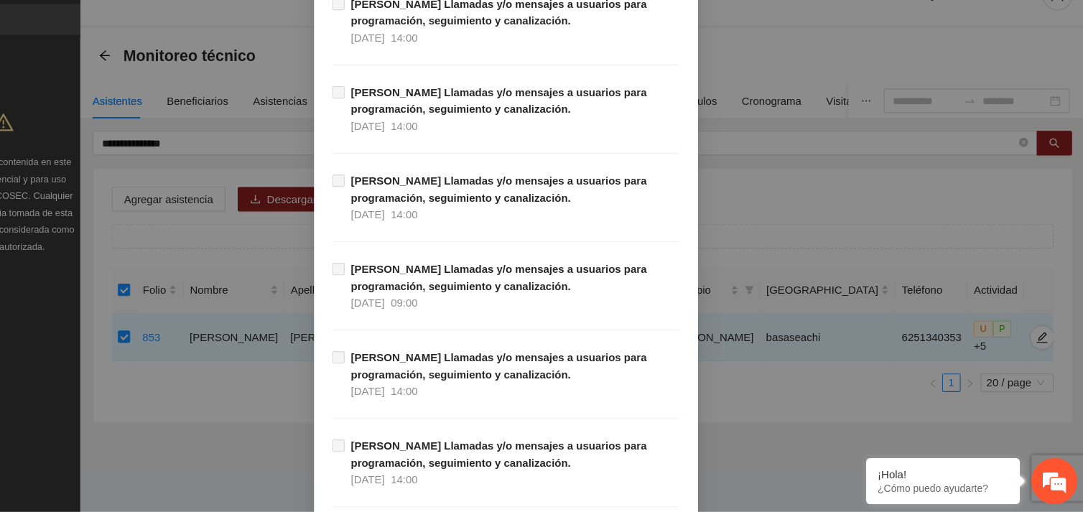
scroll to position [14656, 0]
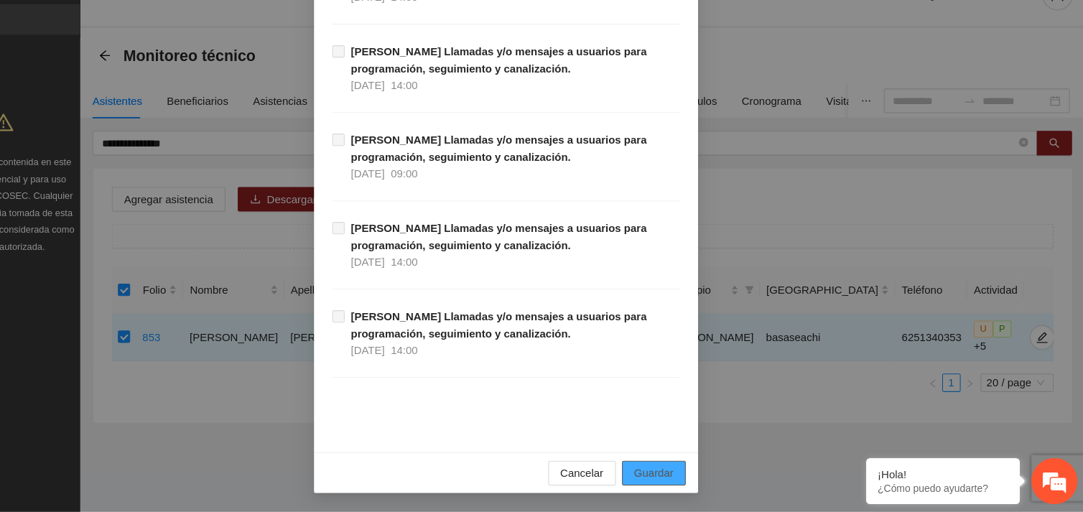
click at [661, 471] on span "Guardar" at bounding box center [679, 476] width 37 height 16
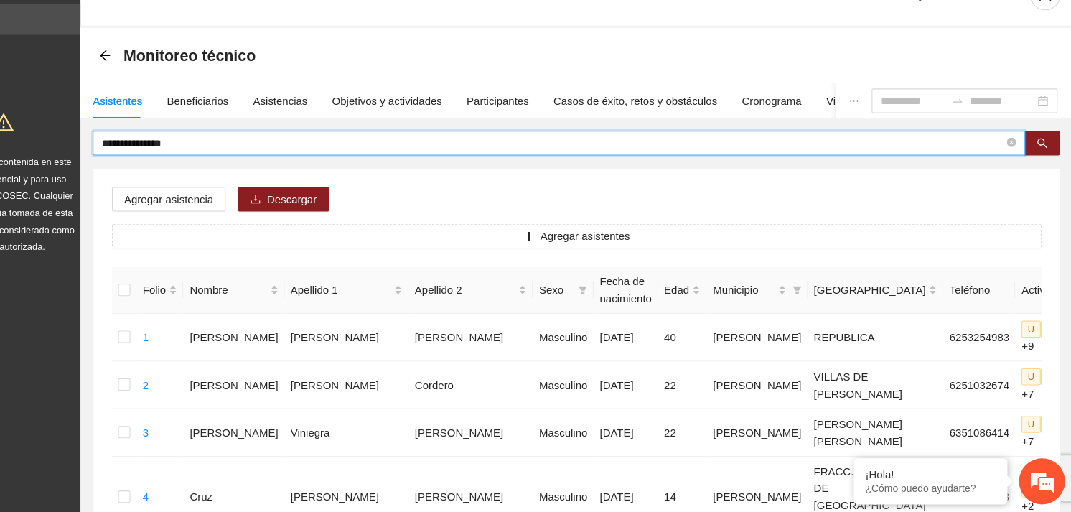
drag, startPoint x: 271, startPoint y: 159, endPoint x: 146, endPoint y: 169, distance: 125.3
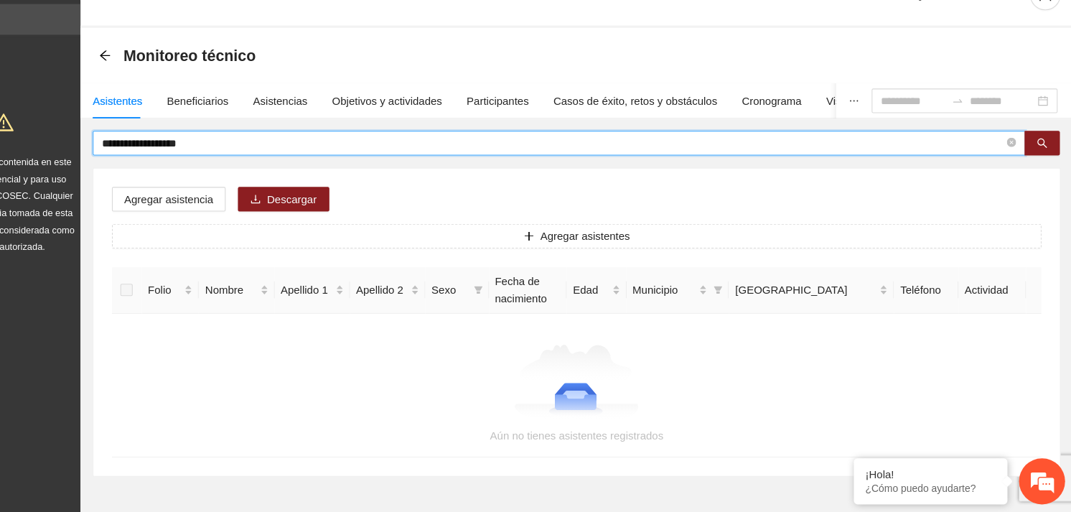
click at [169, 166] on input "**********" at bounding box center [585, 167] width 843 height 16
type input "**********"
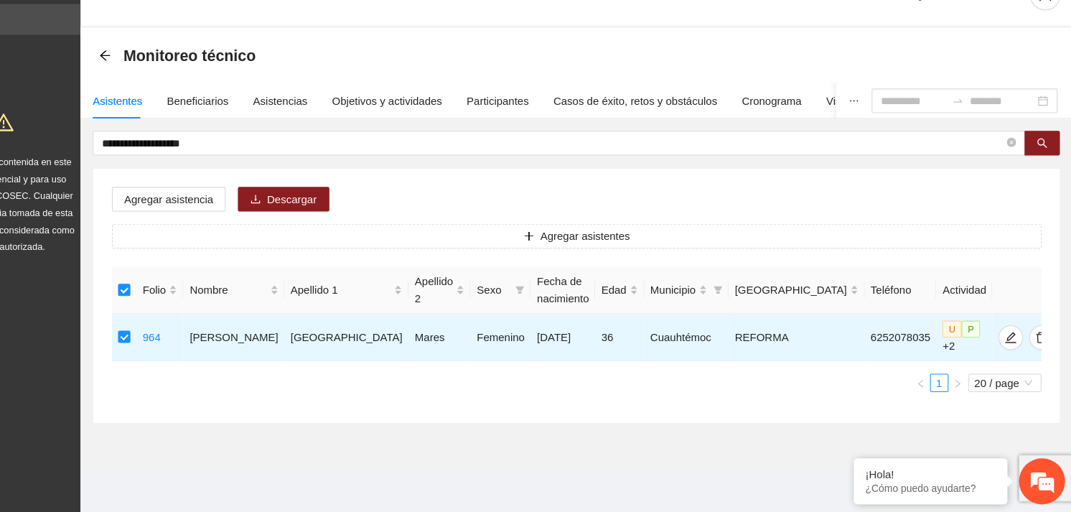
click at [236, 232] on div "Agregar asistencia Descargar Agregar asistentes Folio Nombre Apellido 1 Apellid…" at bounding box center [607, 310] width 903 height 238
click at [239, 218] on span "Agregar asistencia" at bounding box center [226, 220] width 83 height 16
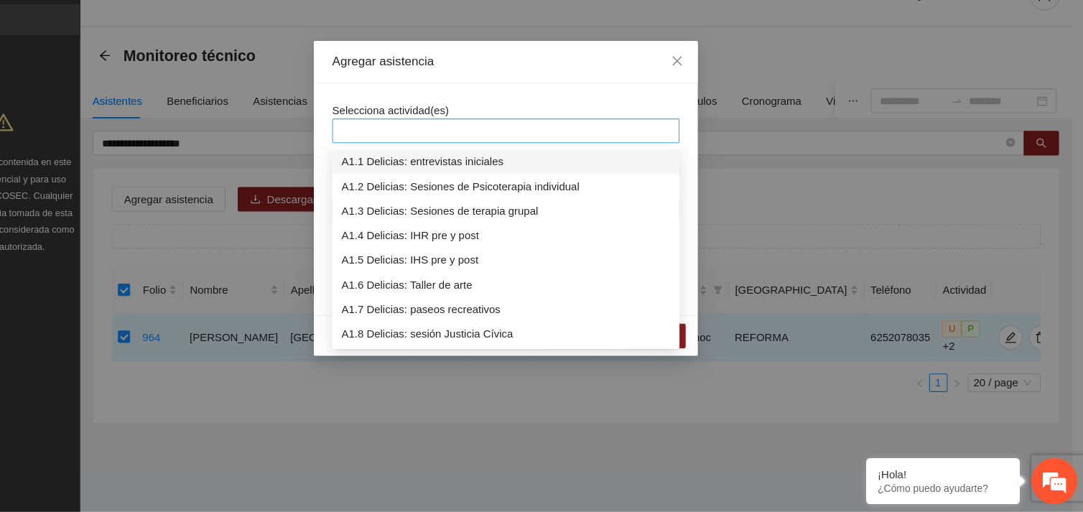
click at [495, 152] on div at bounding box center [541, 155] width 317 height 17
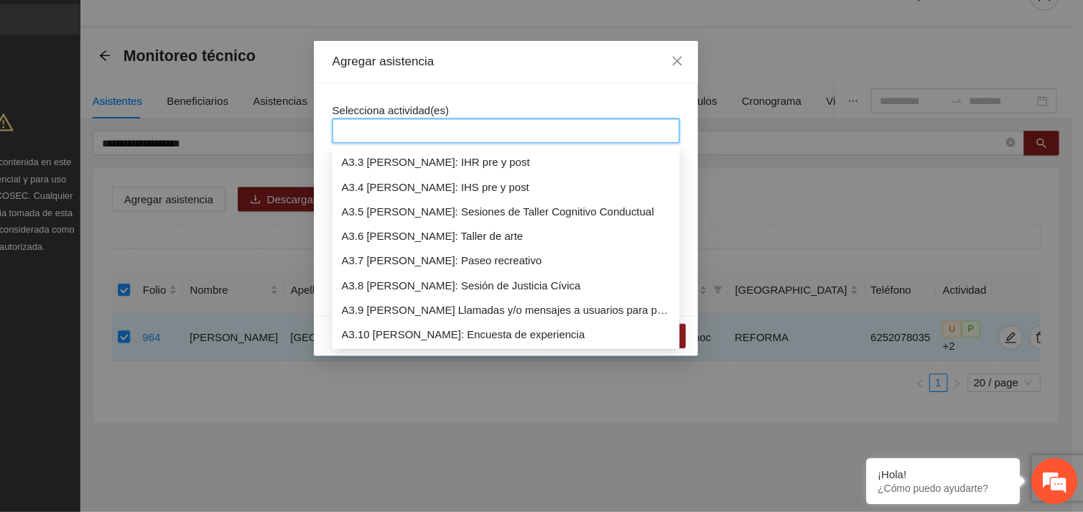
scroll to position [804, 0]
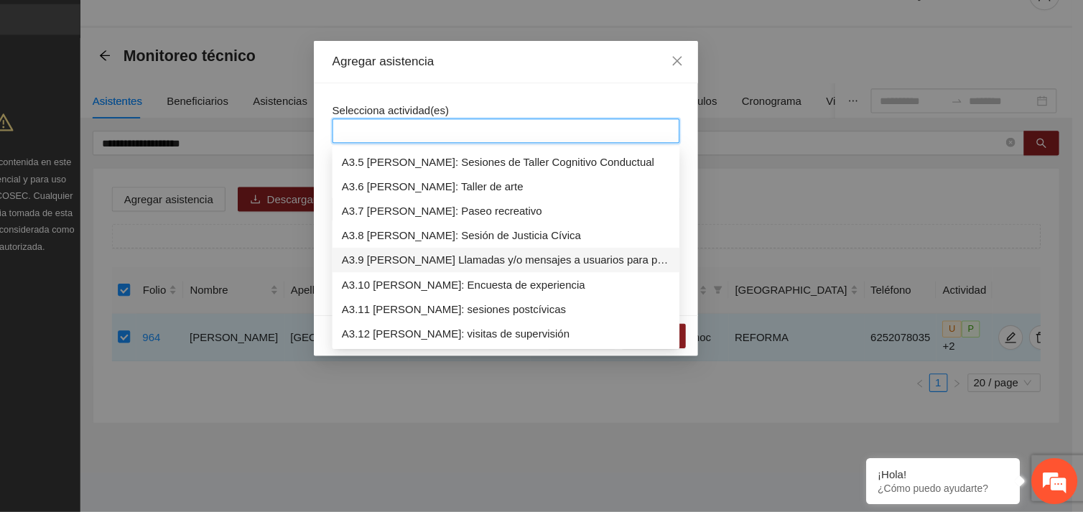
click at [492, 278] on div "A3.9 [PERSON_NAME] Llamadas y/o mensajes a usuarios para programación, seguimie…" at bounding box center [541, 277] width 307 height 16
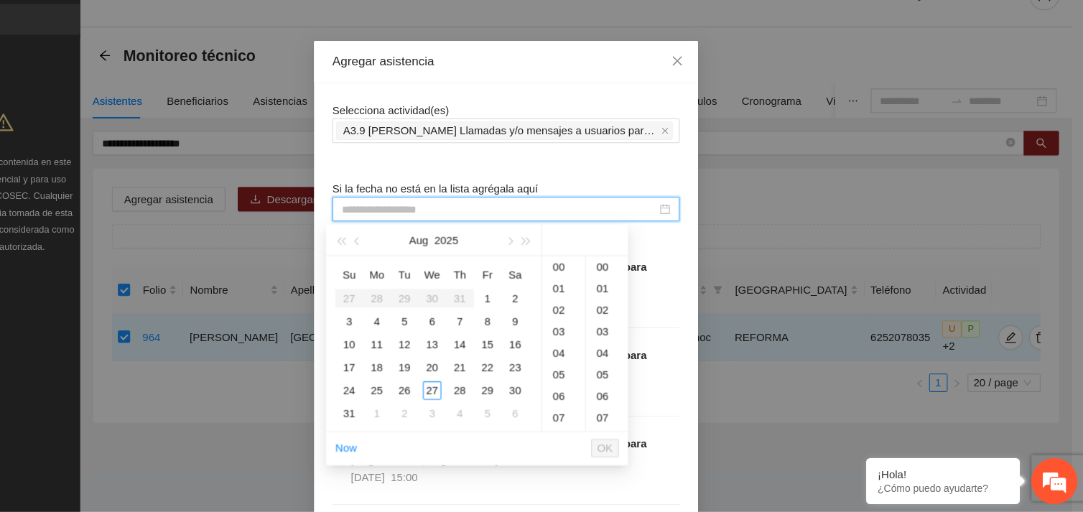
click at [421, 229] on input at bounding box center [535, 229] width 294 height 16
click at [470, 391] on div "27" at bounding box center [472, 398] width 17 height 17
click at [635, 317] on div "40" at bounding box center [635, 321] width 39 height 20
type input "**********"
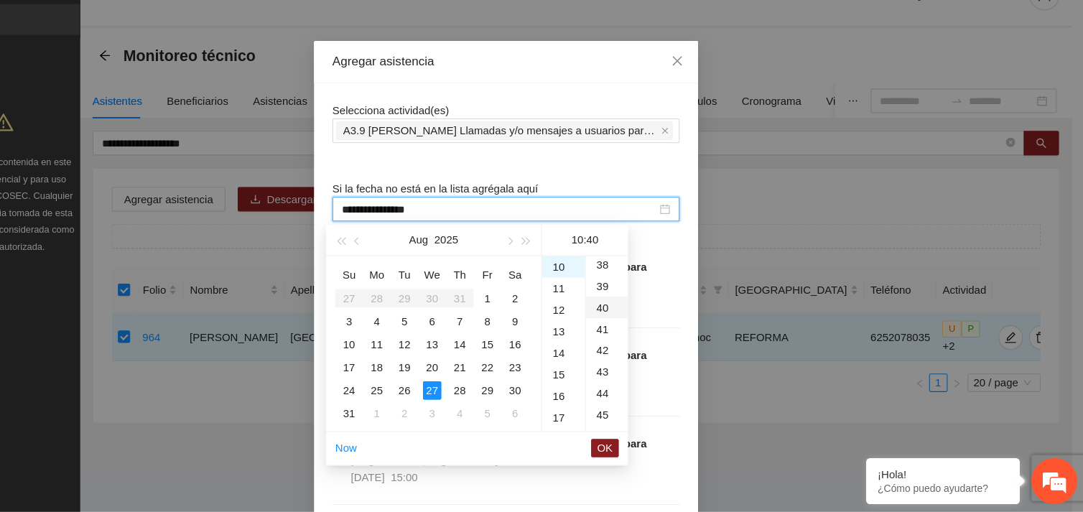
scroll to position [803, 0]
click at [638, 455] on span "OK" at bounding box center [634, 452] width 14 height 16
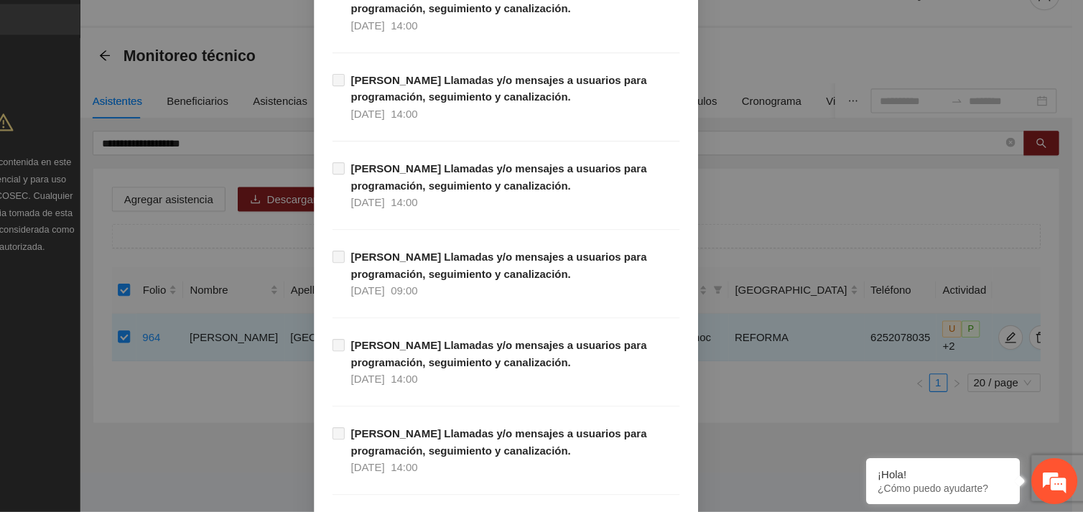
scroll to position [14656, 0]
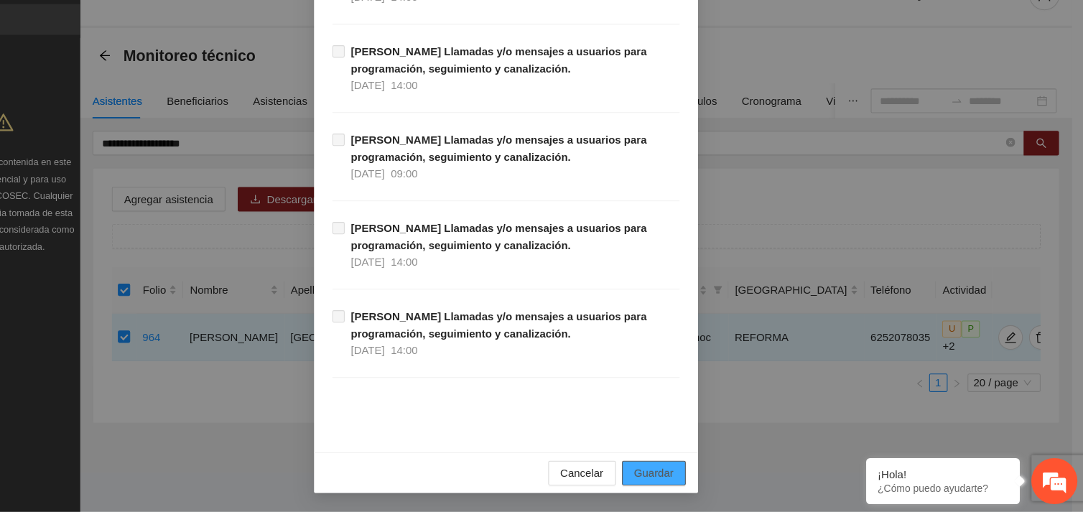
click at [668, 468] on span "Guardar" at bounding box center [679, 476] width 37 height 16
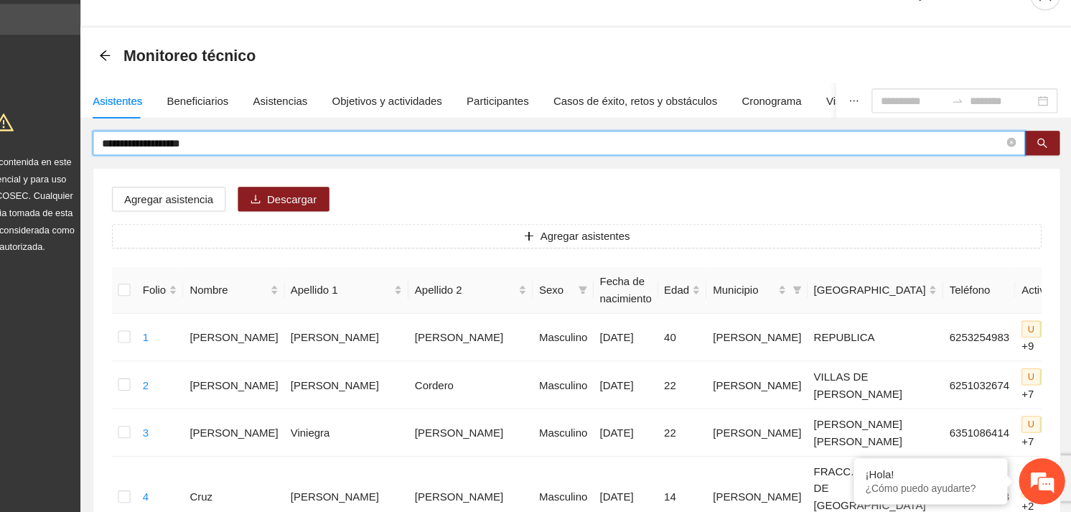
drag, startPoint x: 277, startPoint y: 171, endPoint x: 111, endPoint y: 185, distance: 166.5
type input "**********"
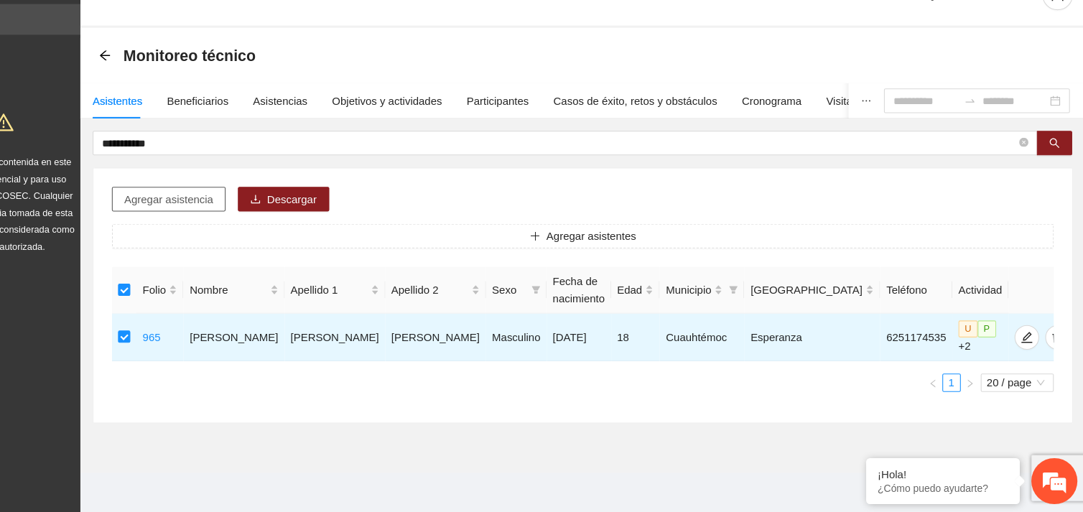
click at [249, 217] on span "Agregar asistencia" at bounding box center [226, 220] width 83 height 16
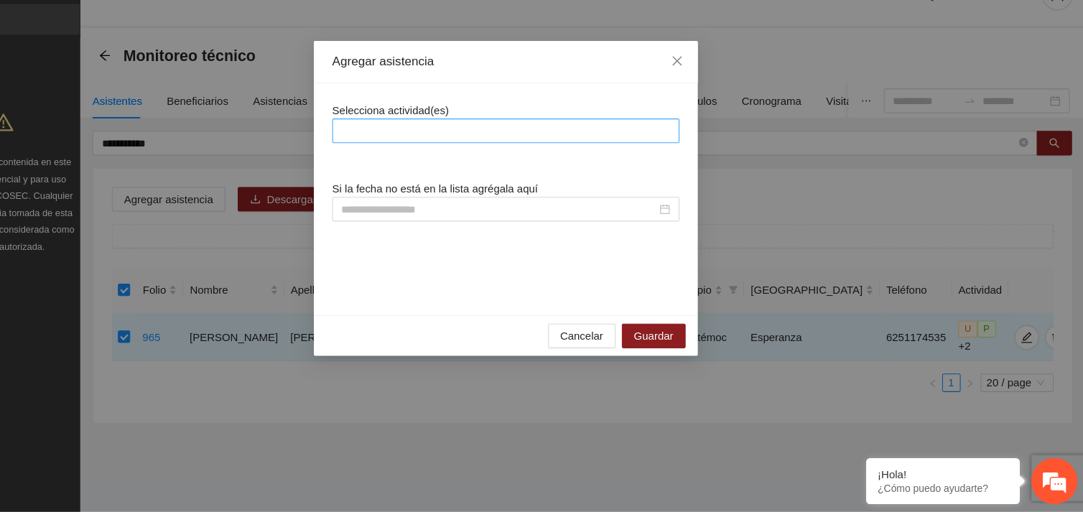
click at [423, 157] on div at bounding box center [541, 155] width 317 height 17
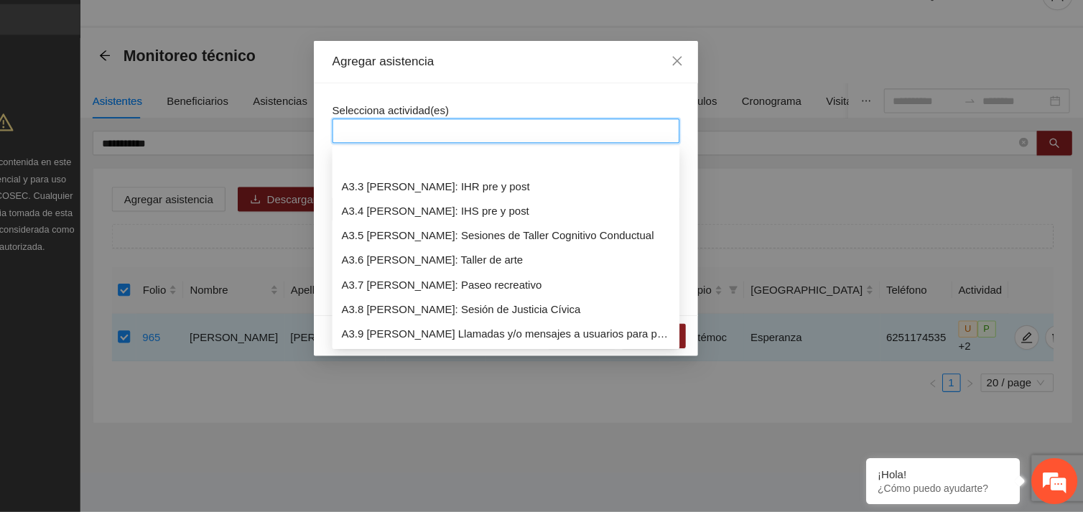
scroll to position [804, 0]
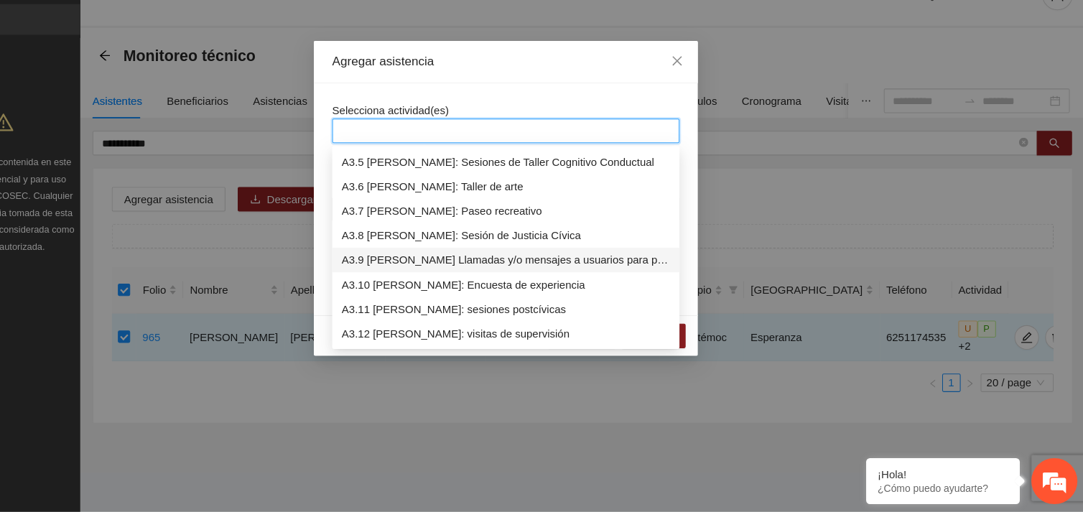
click at [448, 281] on div "A3.9 [PERSON_NAME] Llamadas y/o mensajes a usuarios para programación, seguimie…" at bounding box center [541, 277] width 307 height 16
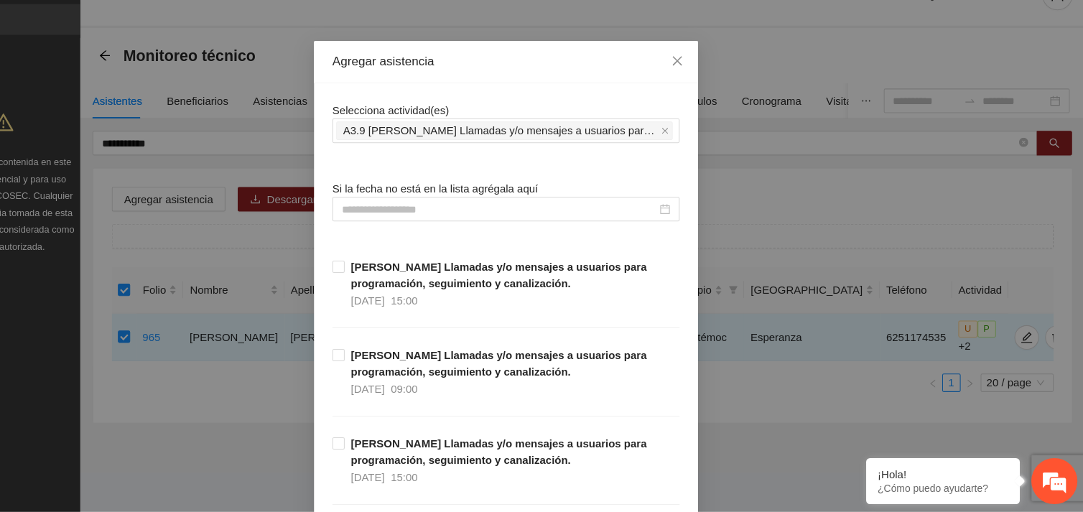
click at [513, 110] on div "Agregar asistencia" at bounding box center [541, 91] width 359 height 39
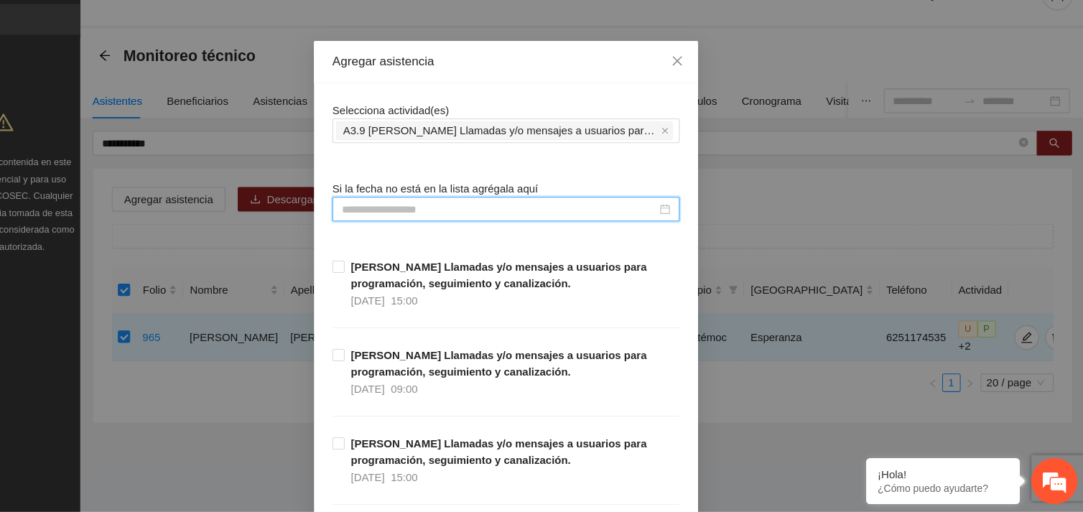
click at [441, 224] on input at bounding box center [535, 229] width 294 height 16
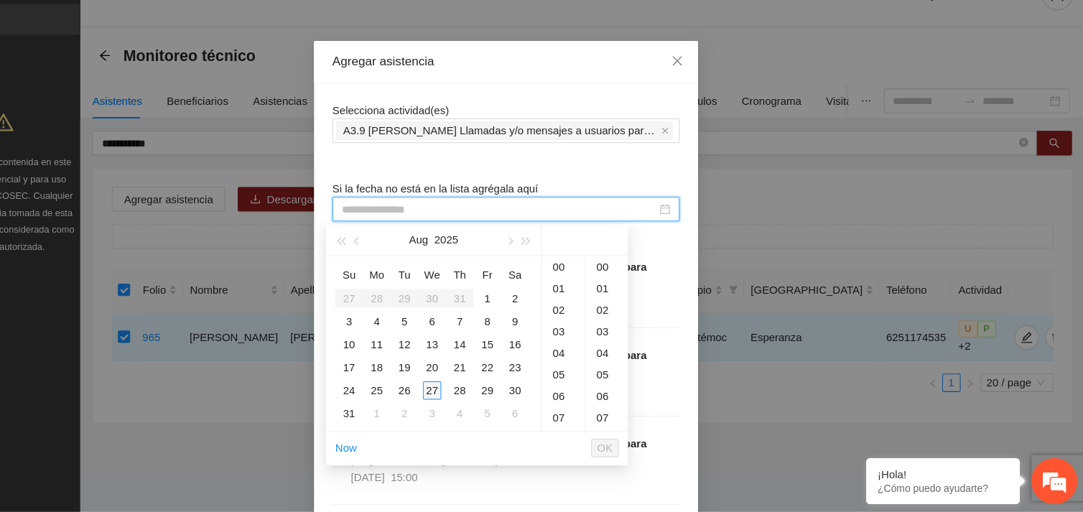
click at [470, 400] on div "27" at bounding box center [472, 398] width 17 height 17
click at [630, 297] on div "42" at bounding box center [635, 301] width 39 height 20
type input "**********"
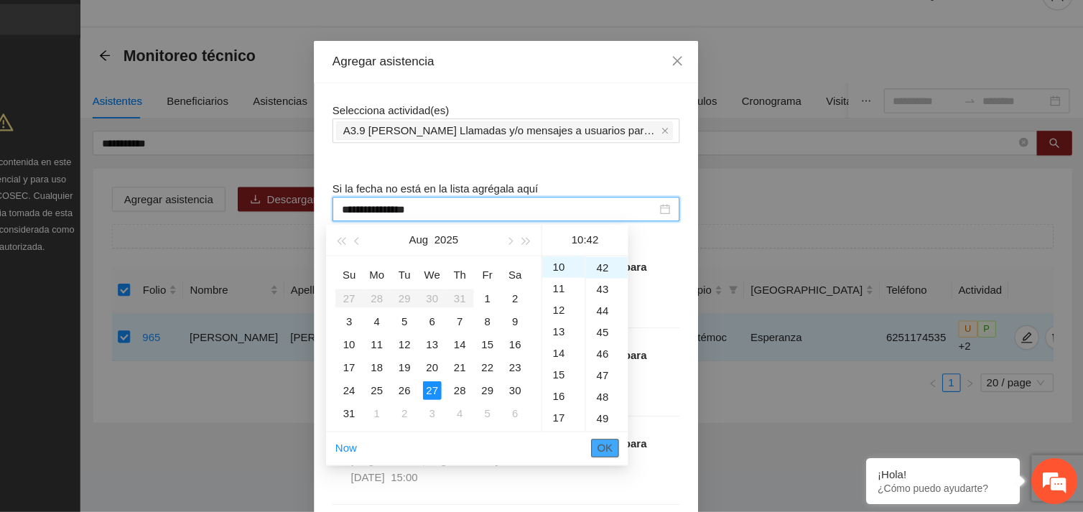
click at [638, 446] on span "OK" at bounding box center [634, 452] width 14 height 16
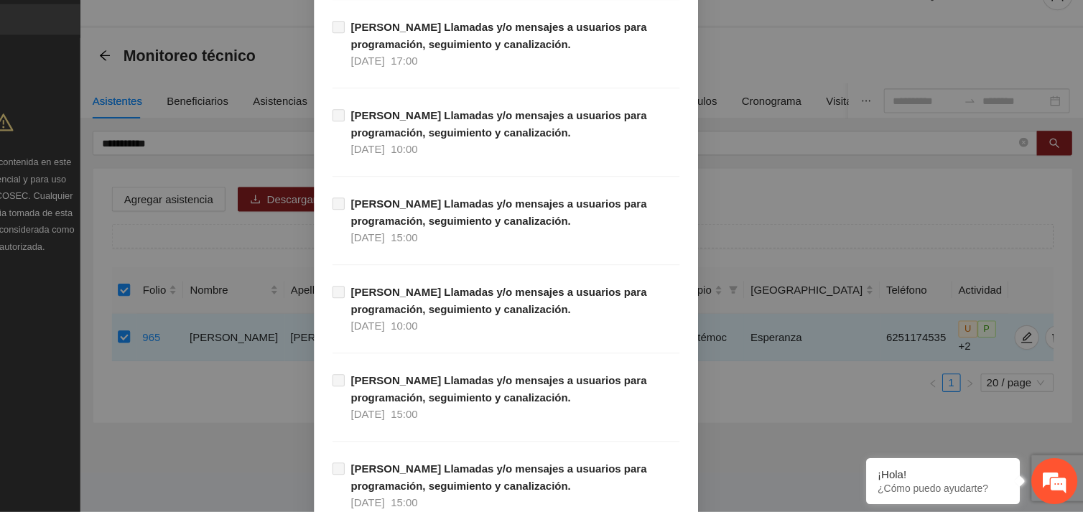
scroll to position [14656, 0]
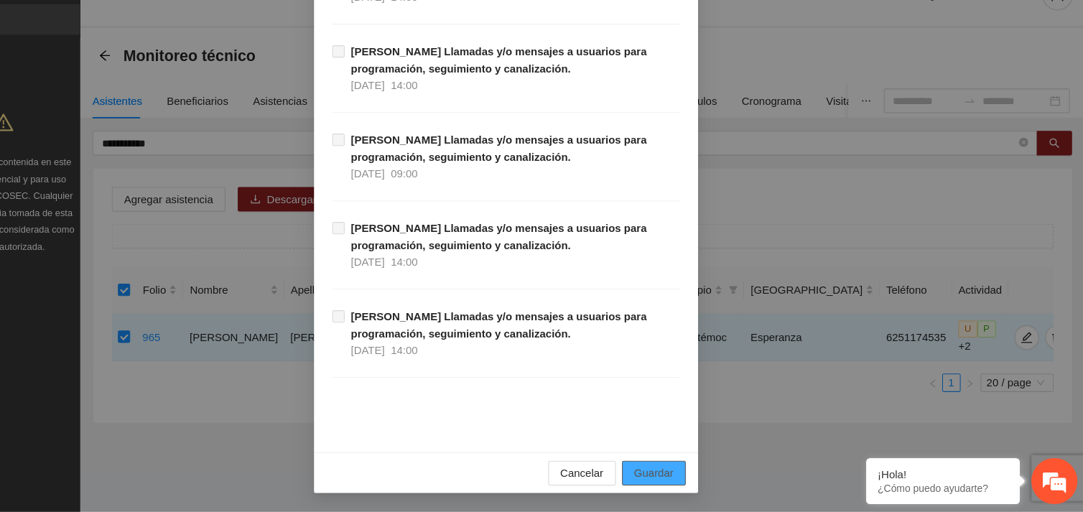
click at [679, 471] on span "Guardar" at bounding box center [679, 476] width 37 height 16
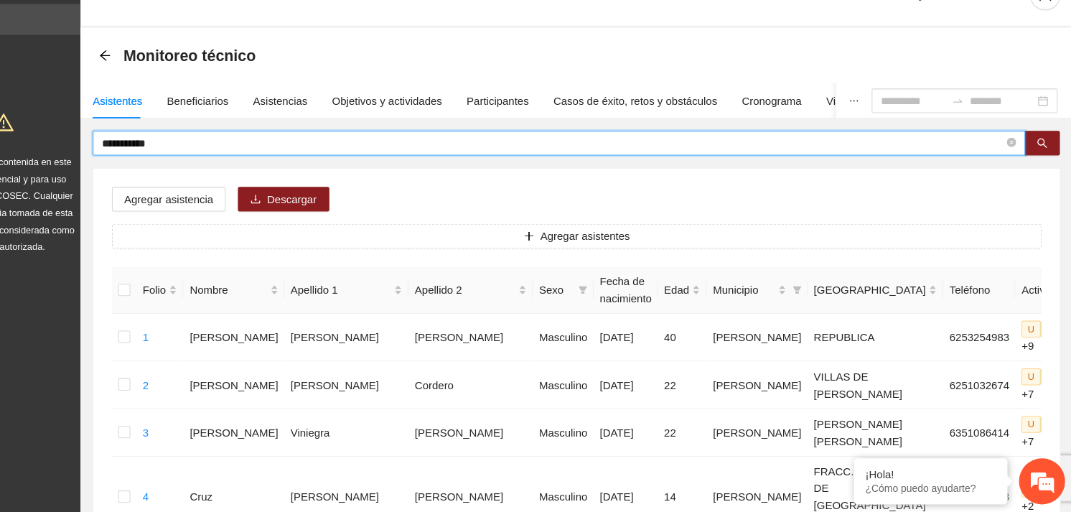
drag, startPoint x: 226, startPoint y: 168, endPoint x: 139, endPoint y: 172, distance: 87.0
type input "**********"
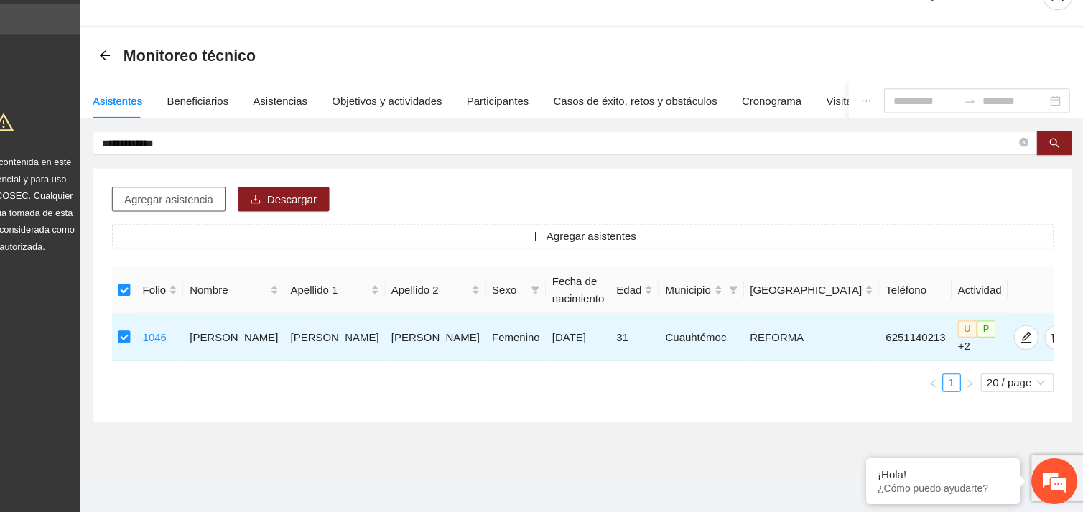
click at [234, 225] on span "Agregar asistencia" at bounding box center [226, 220] width 83 height 16
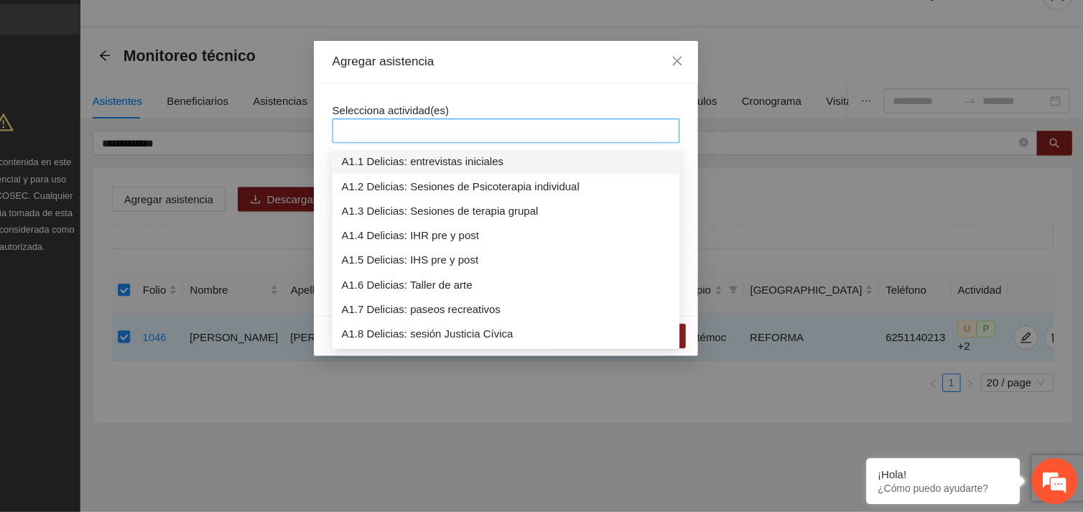
click at [473, 158] on div at bounding box center [541, 155] width 317 height 17
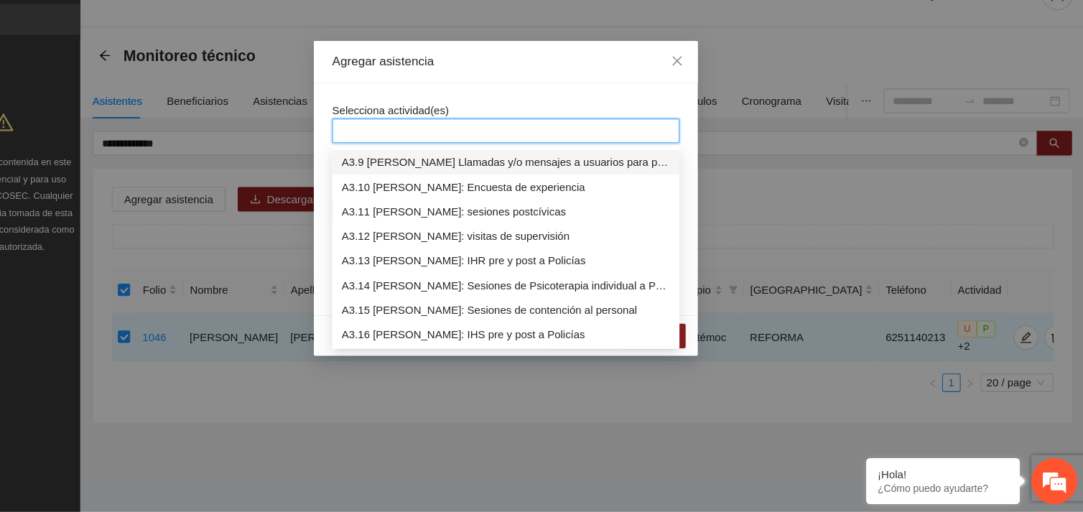
scroll to position [872, 0]
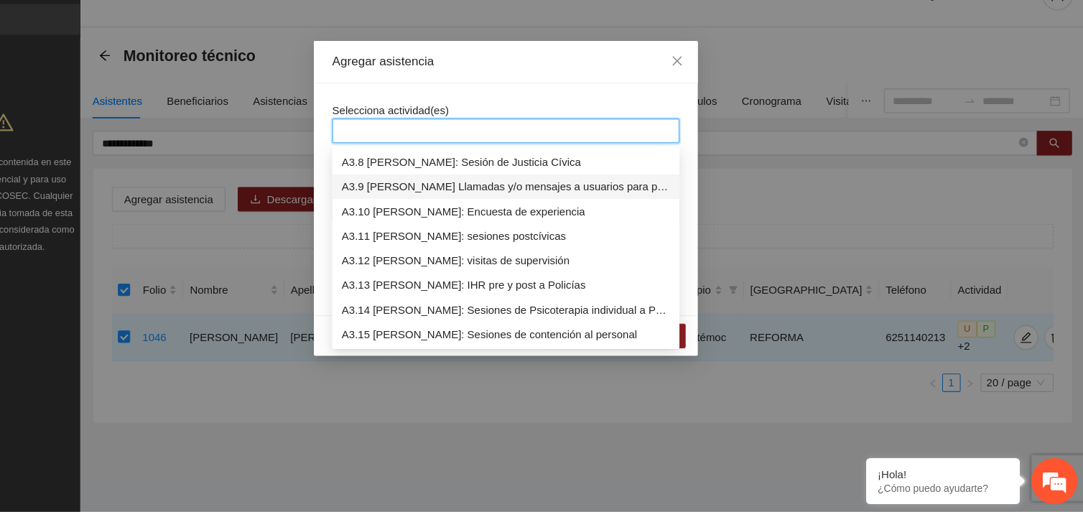
click at [496, 204] on div "A3.9 [PERSON_NAME] Llamadas y/o mensajes a usuarios para programación, seguimie…" at bounding box center [541, 208] width 307 height 16
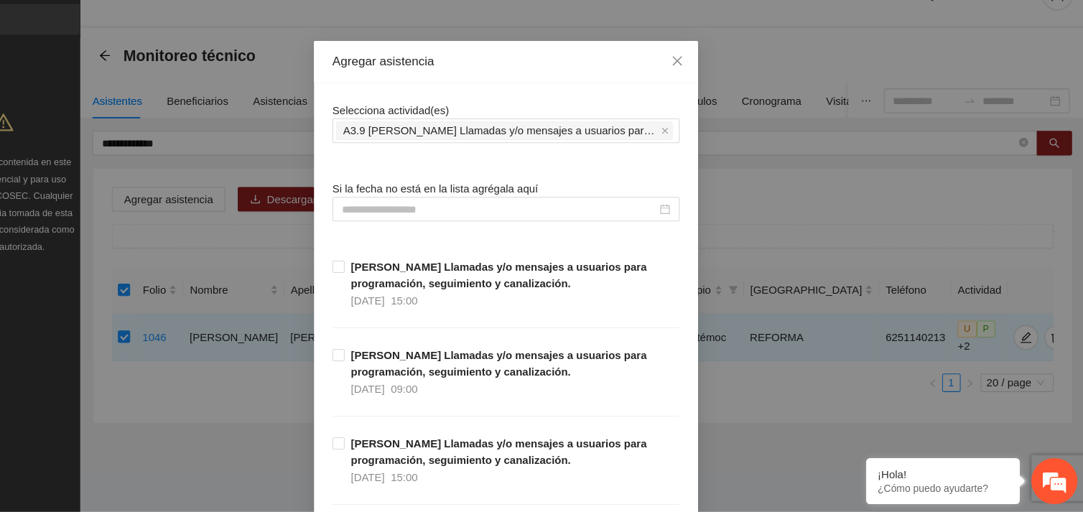
click at [476, 220] on div at bounding box center [541, 229] width 325 height 23
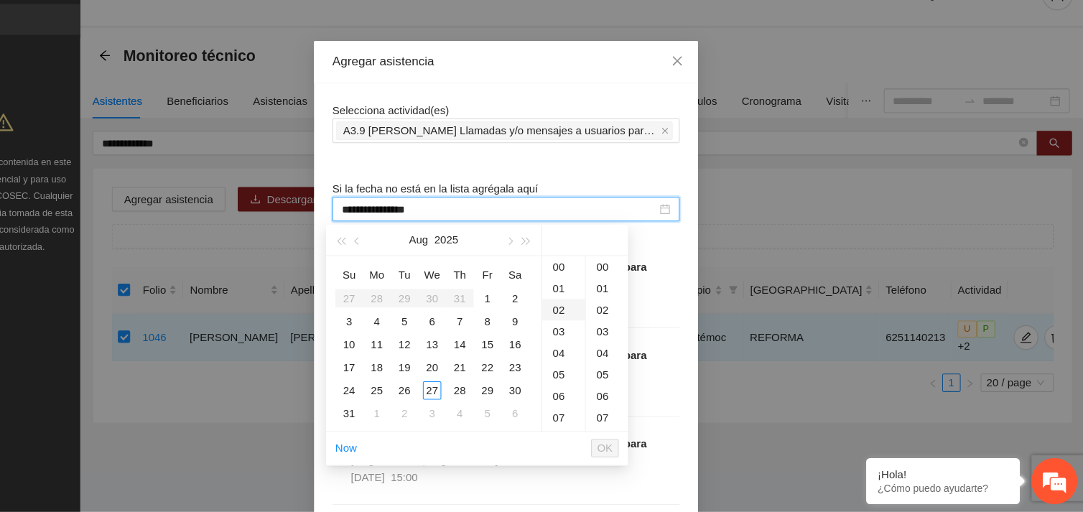
type input "**********"
click at [594, 424] on div "10" at bounding box center [595, 424] width 40 height 20
click at [630, 411] on div "41" at bounding box center [635, 414] width 39 height 20
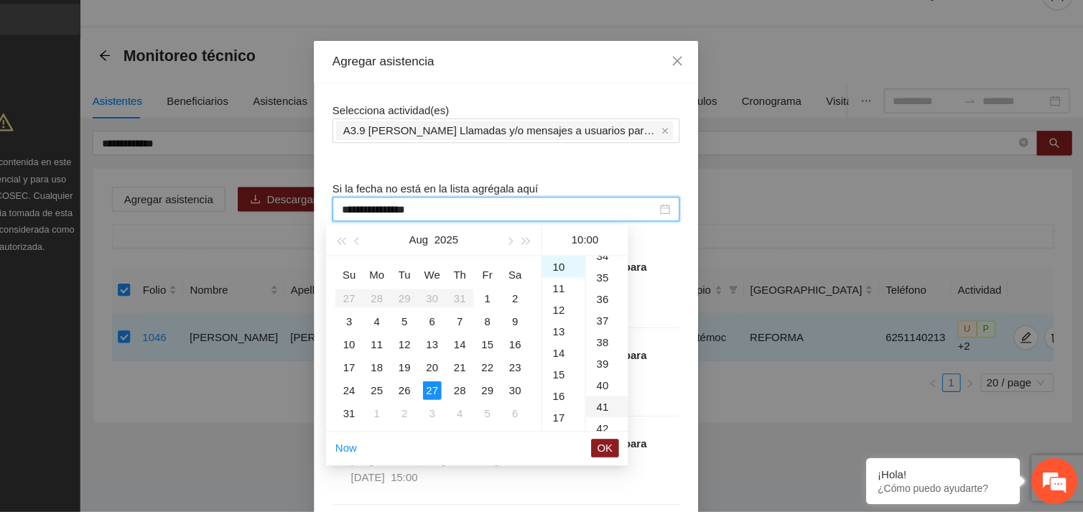
type input "**********"
click at [633, 448] on span "OK" at bounding box center [634, 452] width 14 height 16
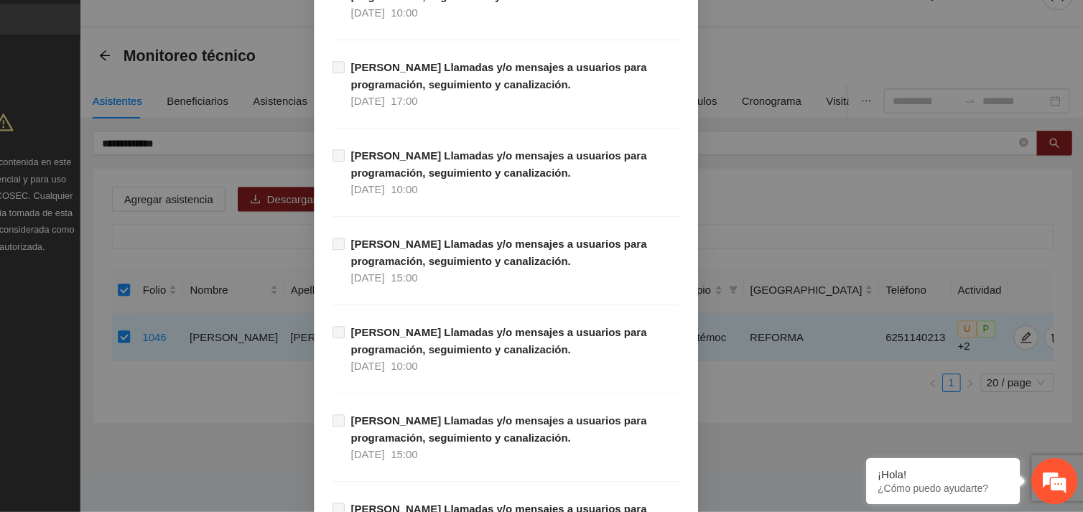
scroll to position [14656, 0]
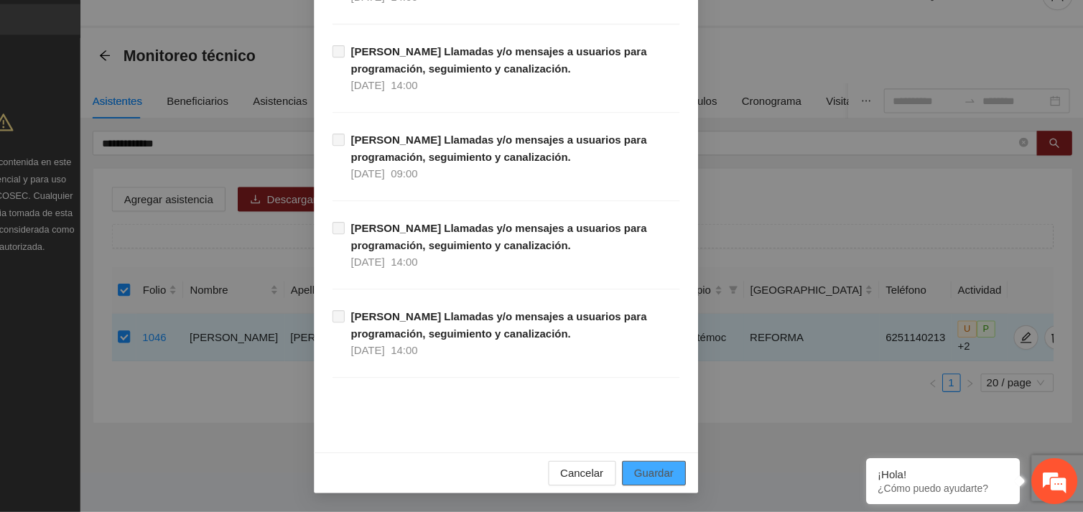
click at [661, 480] on span "Guardar" at bounding box center [679, 476] width 37 height 16
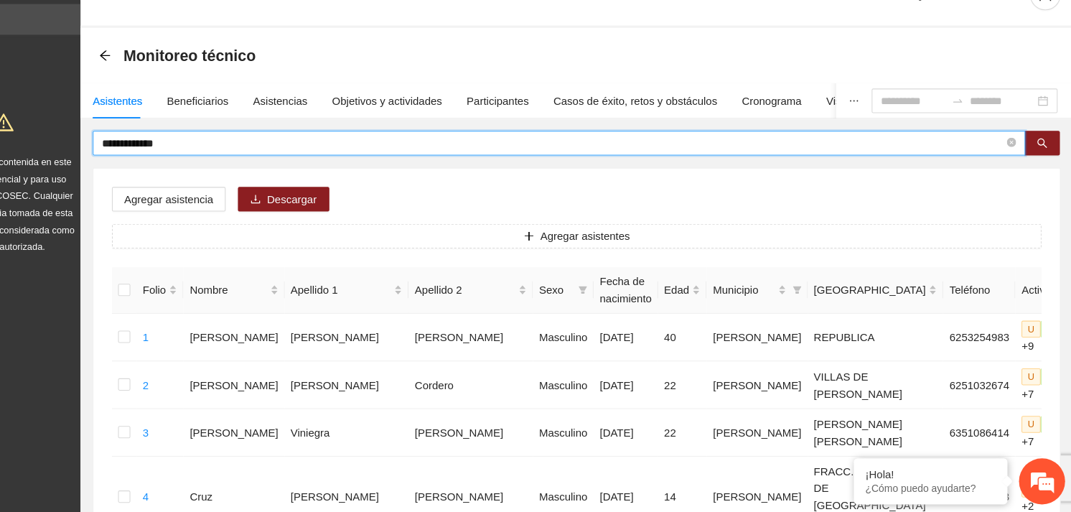
drag, startPoint x: 245, startPoint y: 165, endPoint x: 139, endPoint y: 184, distance: 107.9
type input "**********"
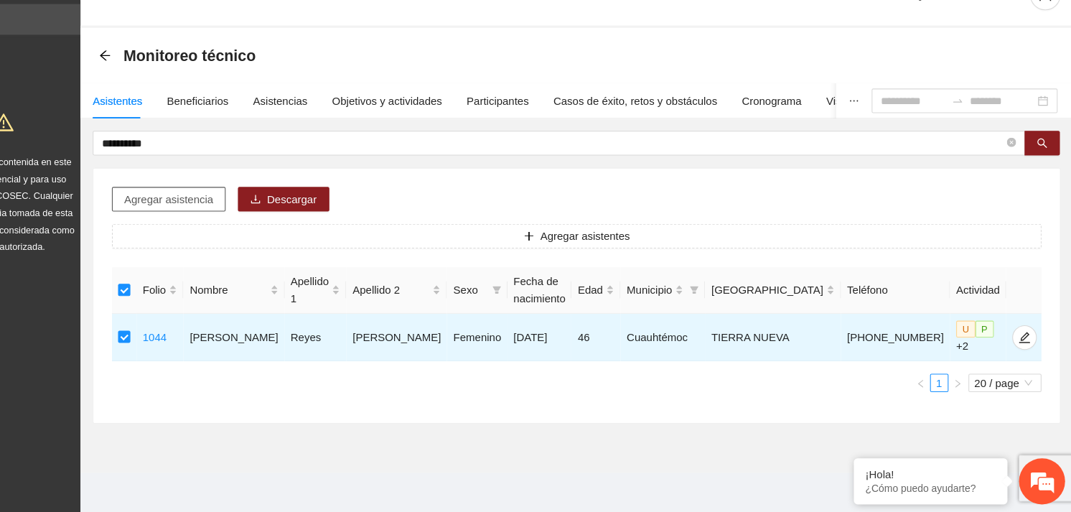
click at [223, 218] on span "Agregar asistencia" at bounding box center [226, 220] width 83 height 16
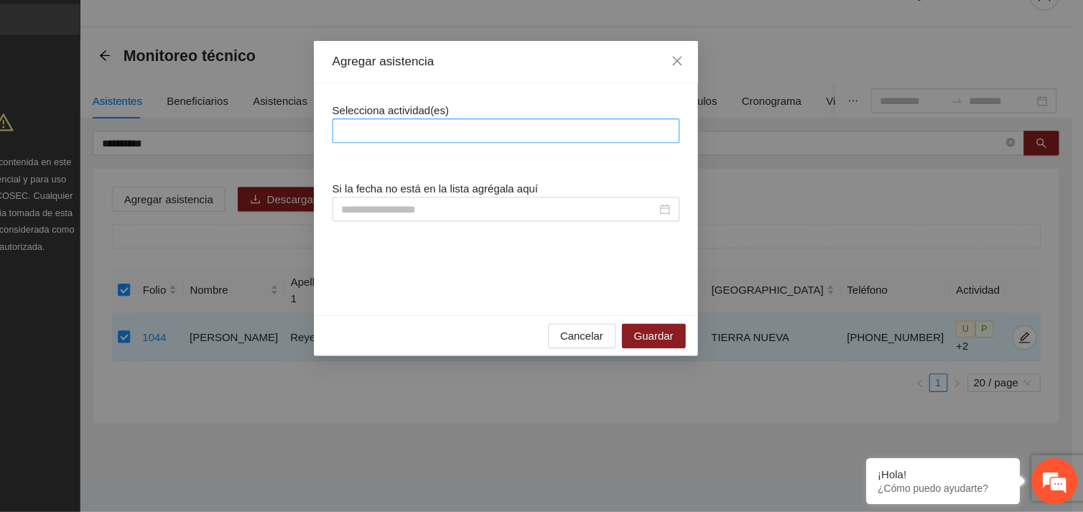
click at [444, 151] on div at bounding box center [541, 155] width 317 height 17
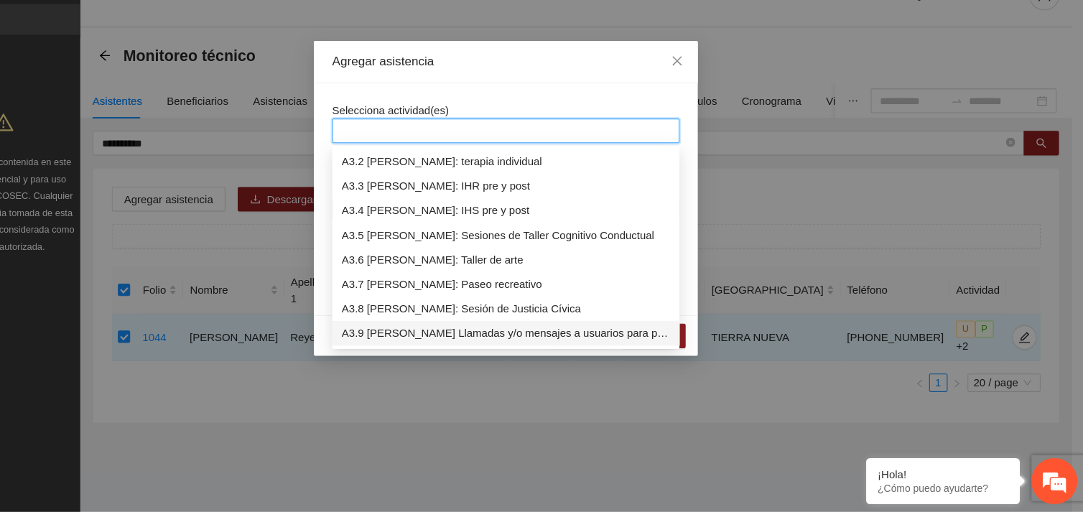
scroll to position [758, 0]
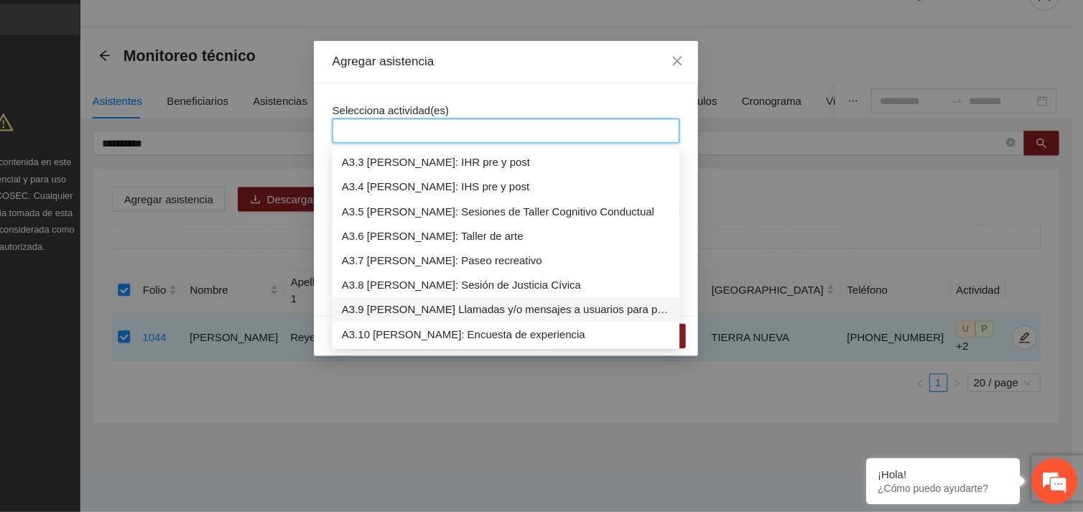
click at [461, 325] on div "A3.9 [PERSON_NAME] Llamadas y/o mensajes a usuarios para programación, seguimie…" at bounding box center [541, 323] width 307 height 16
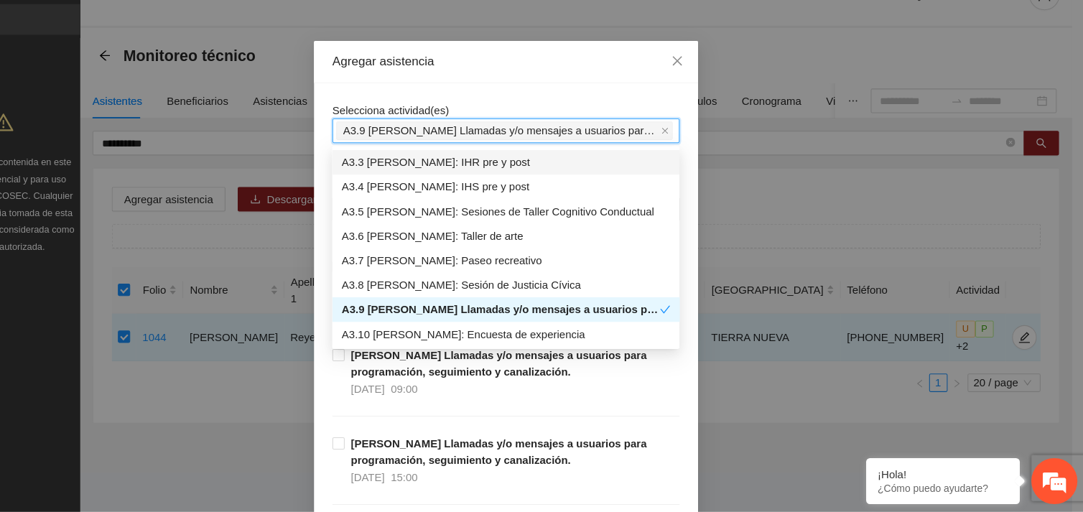
click at [521, 131] on div "Selecciona actividad(es) A3.9 [PERSON_NAME] Llamadas y/o mensajes a usuarios pa…" at bounding box center [541, 148] width 325 height 39
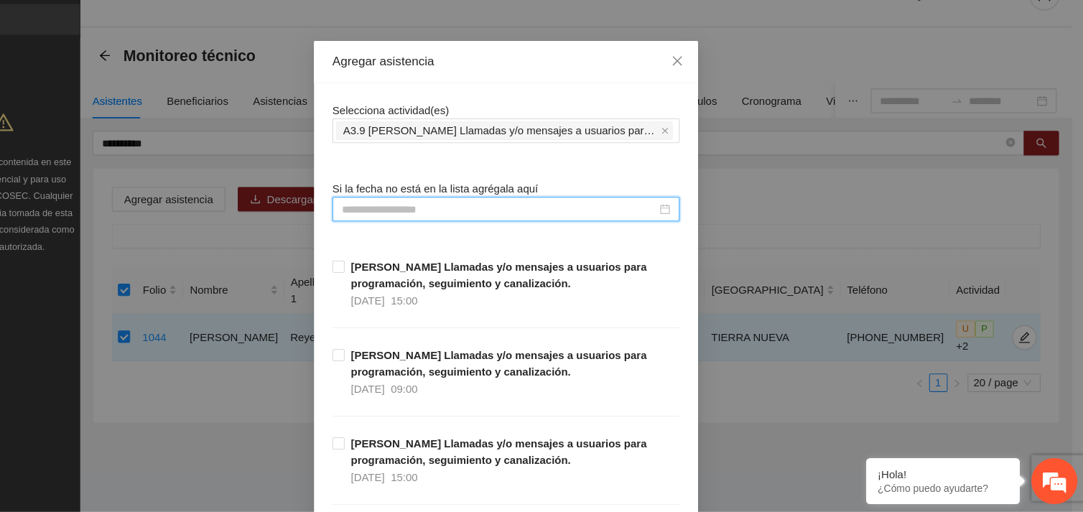
click at [472, 227] on input at bounding box center [535, 229] width 294 height 16
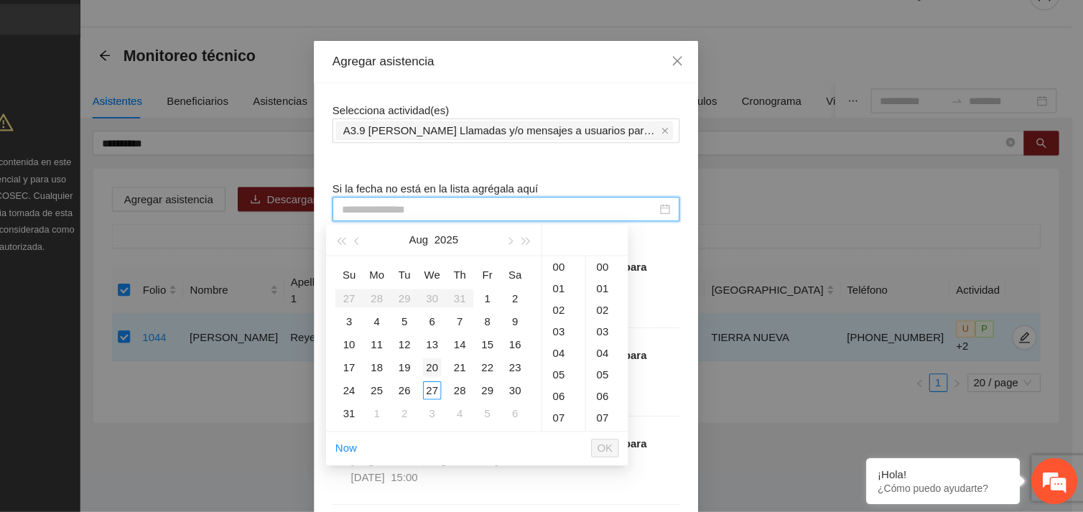
click at [470, 385] on div "20" at bounding box center [472, 376] width 17 height 17
click at [470, 401] on div "27" at bounding box center [472, 398] width 17 height 17
click at [594, 290] on div "10" at bounding box center [595, 293] width 40 height 20
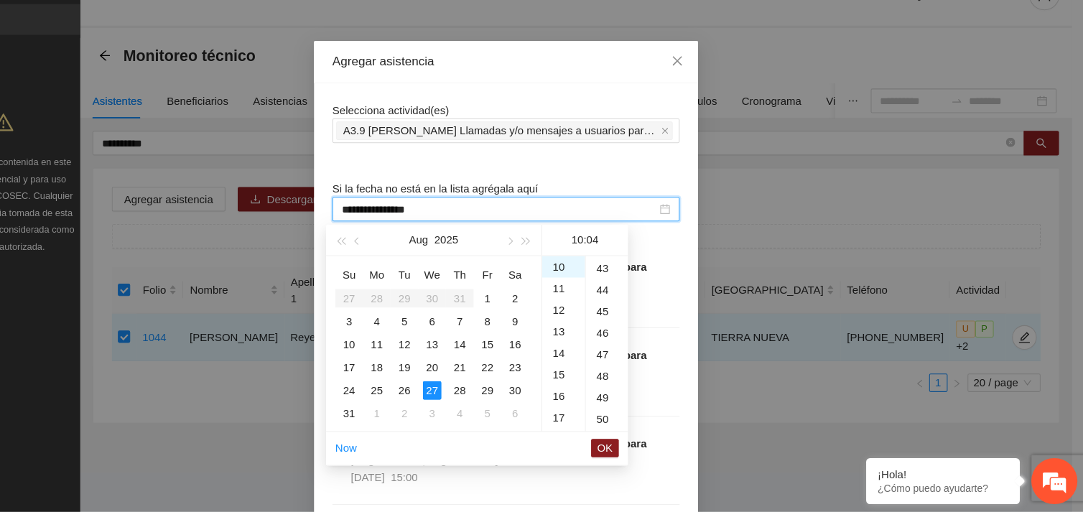
scroll to position [855, 0]
click at [629, 291] on div "43" at bounding box center [635, 292] width 39 height 20
type input "**********"
click at [637, 454] on span "OK" at bounding box center [634, 452] width 14 height 16
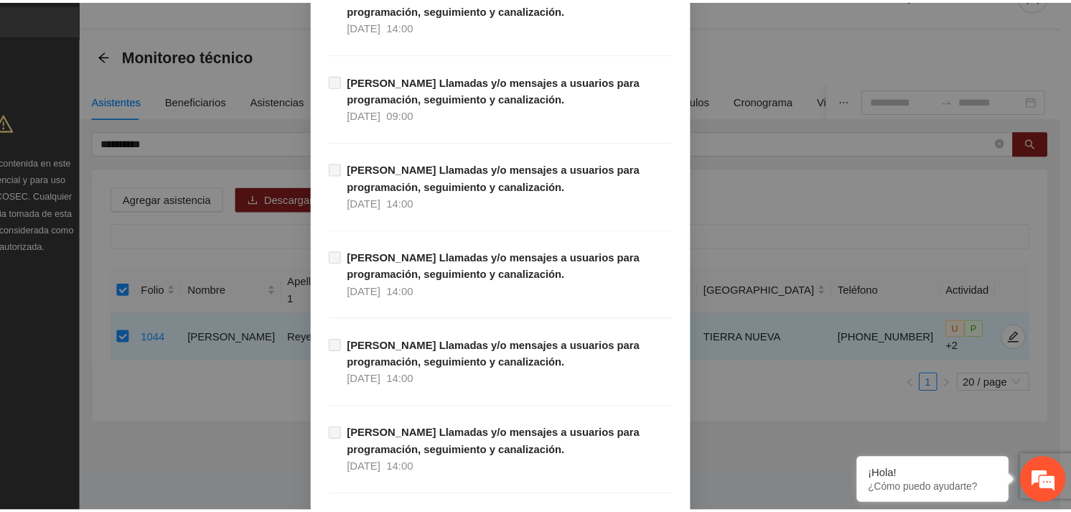
scroll to position [14656, 0]
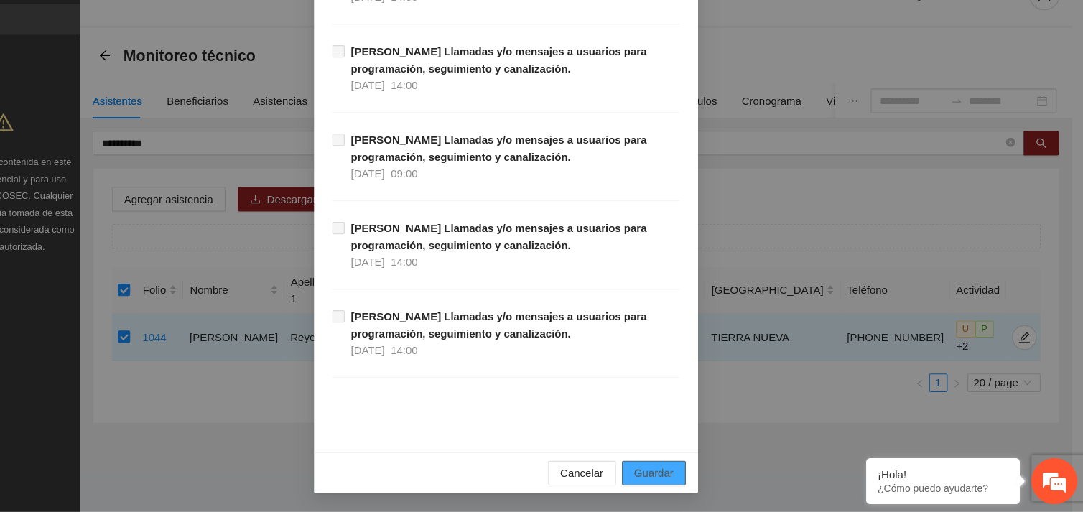
click at [674, 473] on span "Guardar" at bounding box center [679, 476] width 37 height 16
